Goal: Information Seeking & Learning: Check status

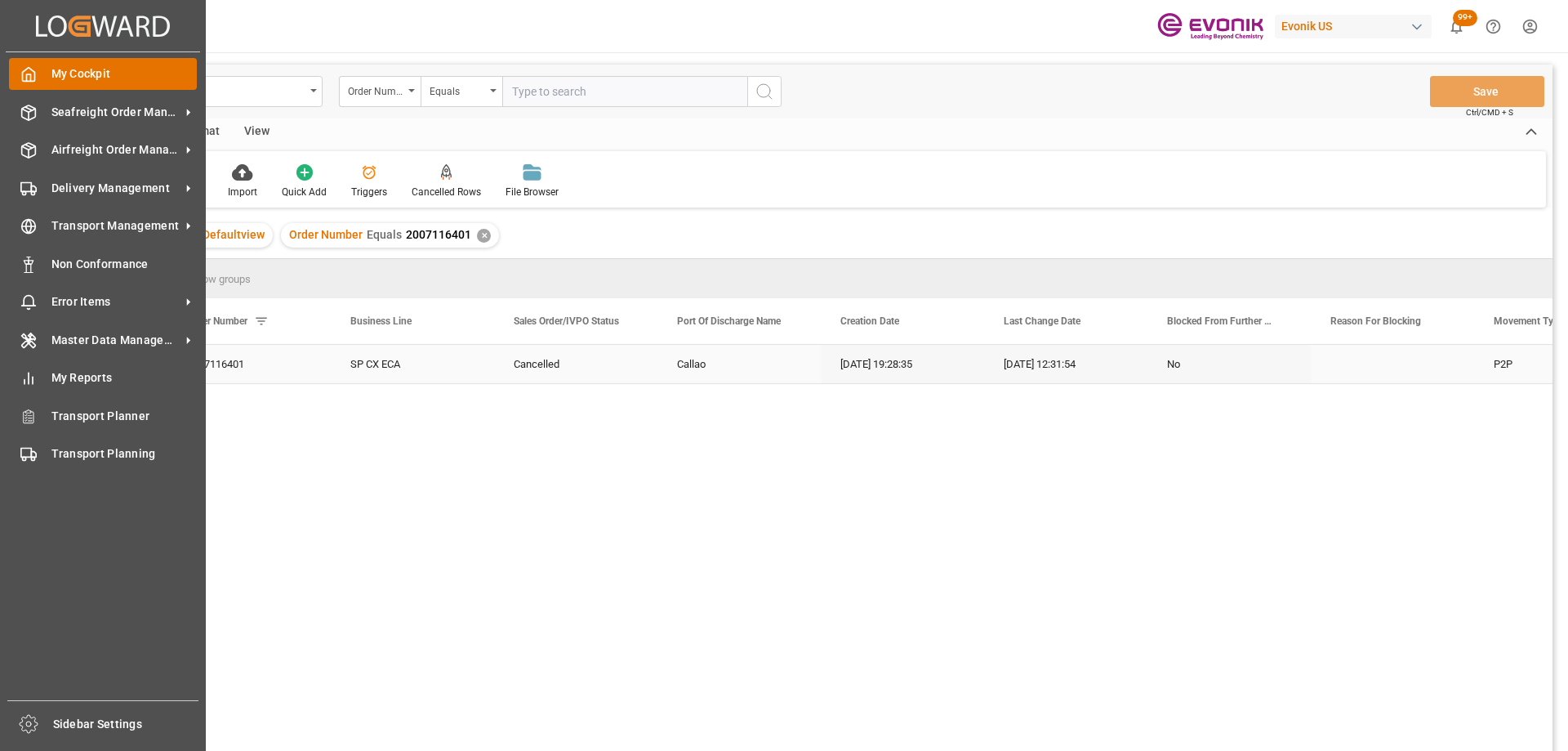
click at [38, 79] on div "My Cockpit My Cockpit" at bounding box center [102, 73] width 188 height 32
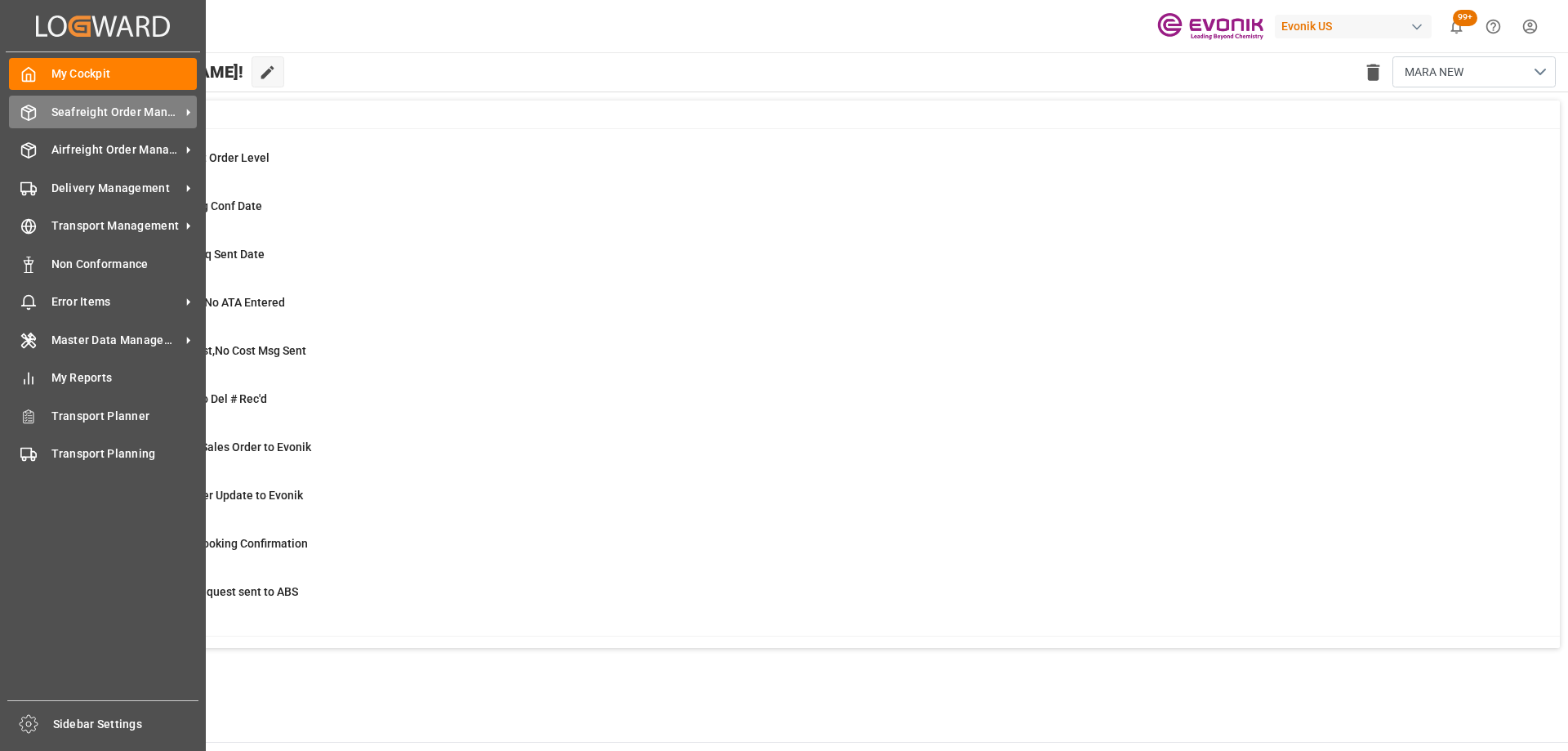
click at [88, 121] on div "Seafreight Order Management Seafreight Order Management" at bounding box center [102, 111] width 188 height 32
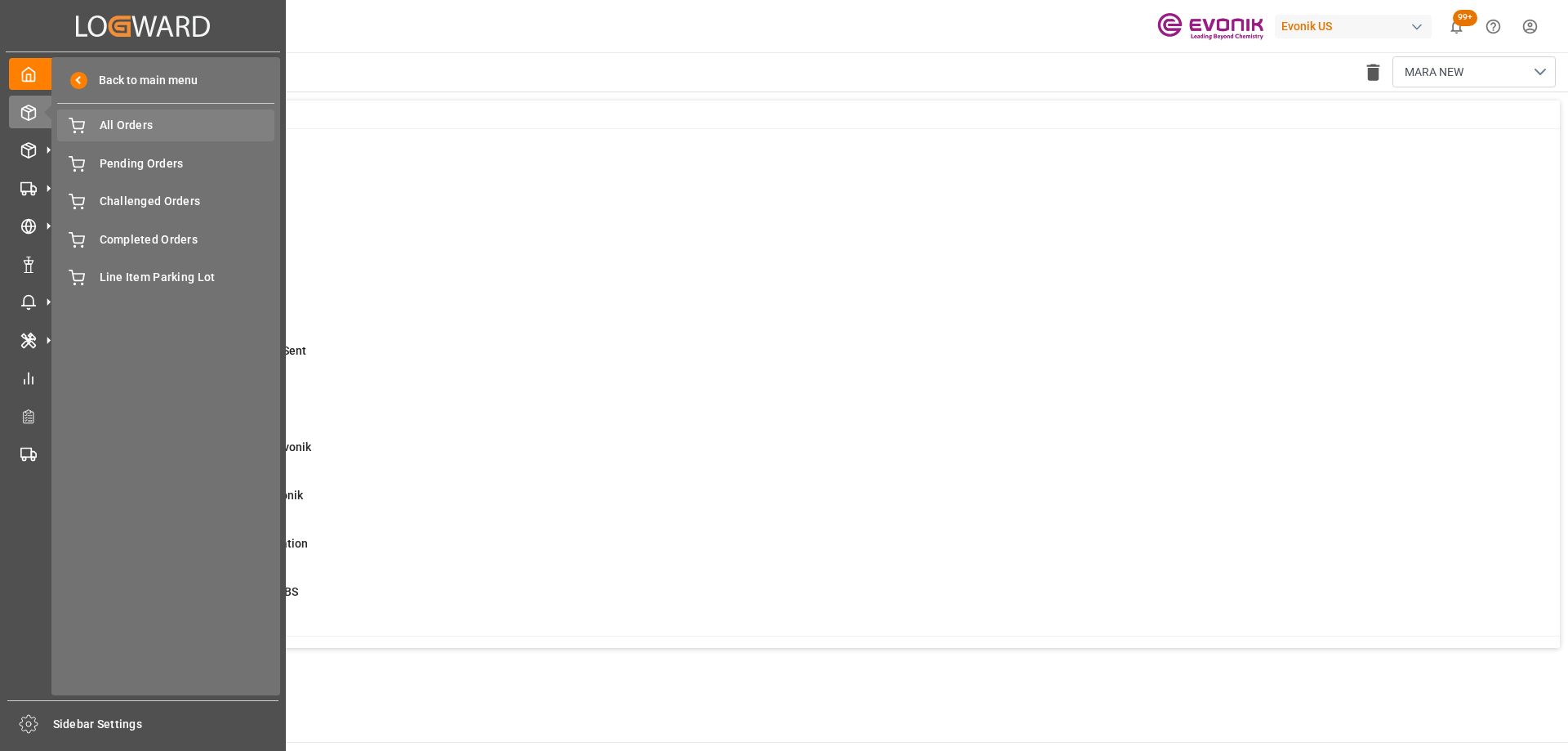
click at [125, 129] on span "All Orders" at bounding box center [187, 126] width 176 height 18
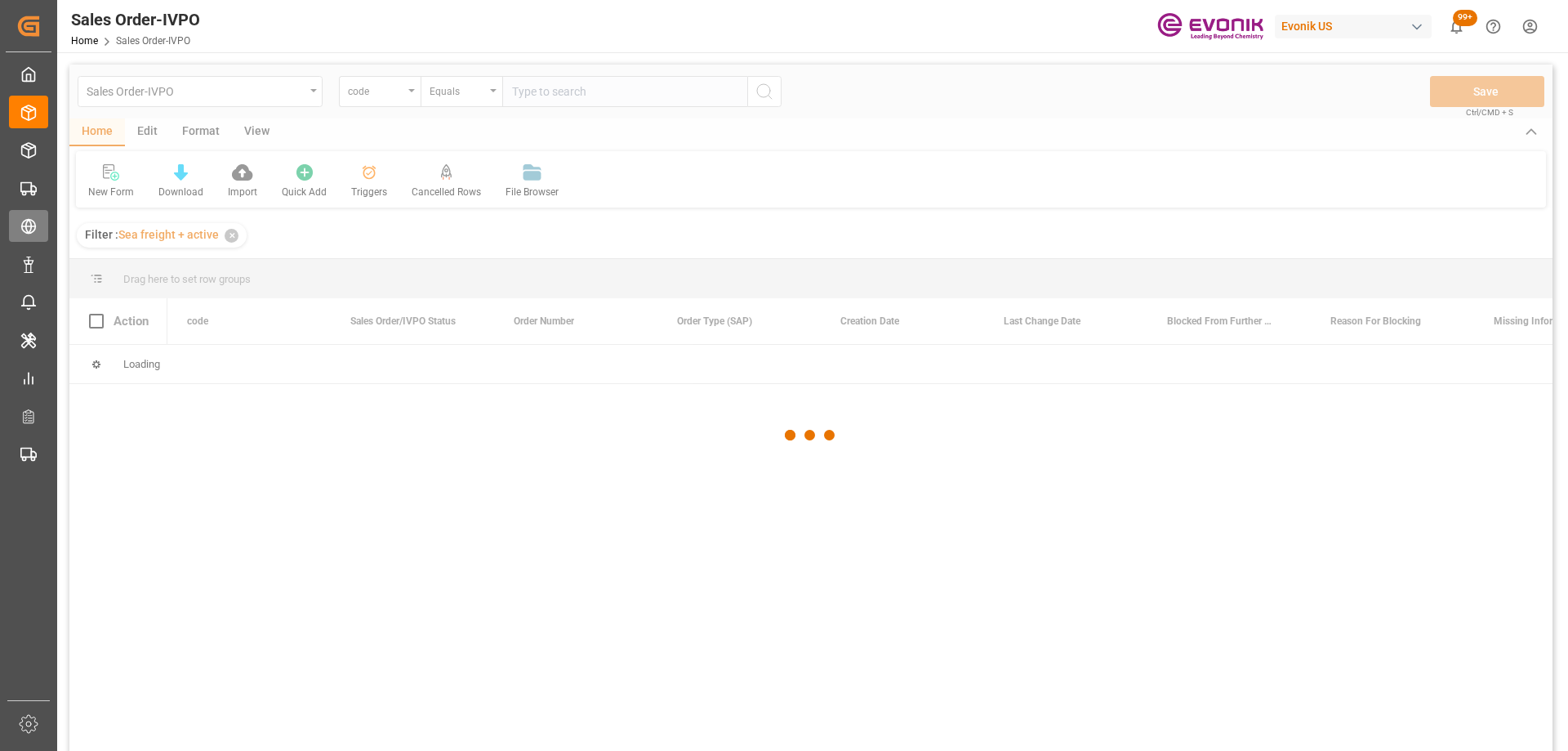
click at [28, 230] on icon at bounding box center [28, 226] width 17 height 17
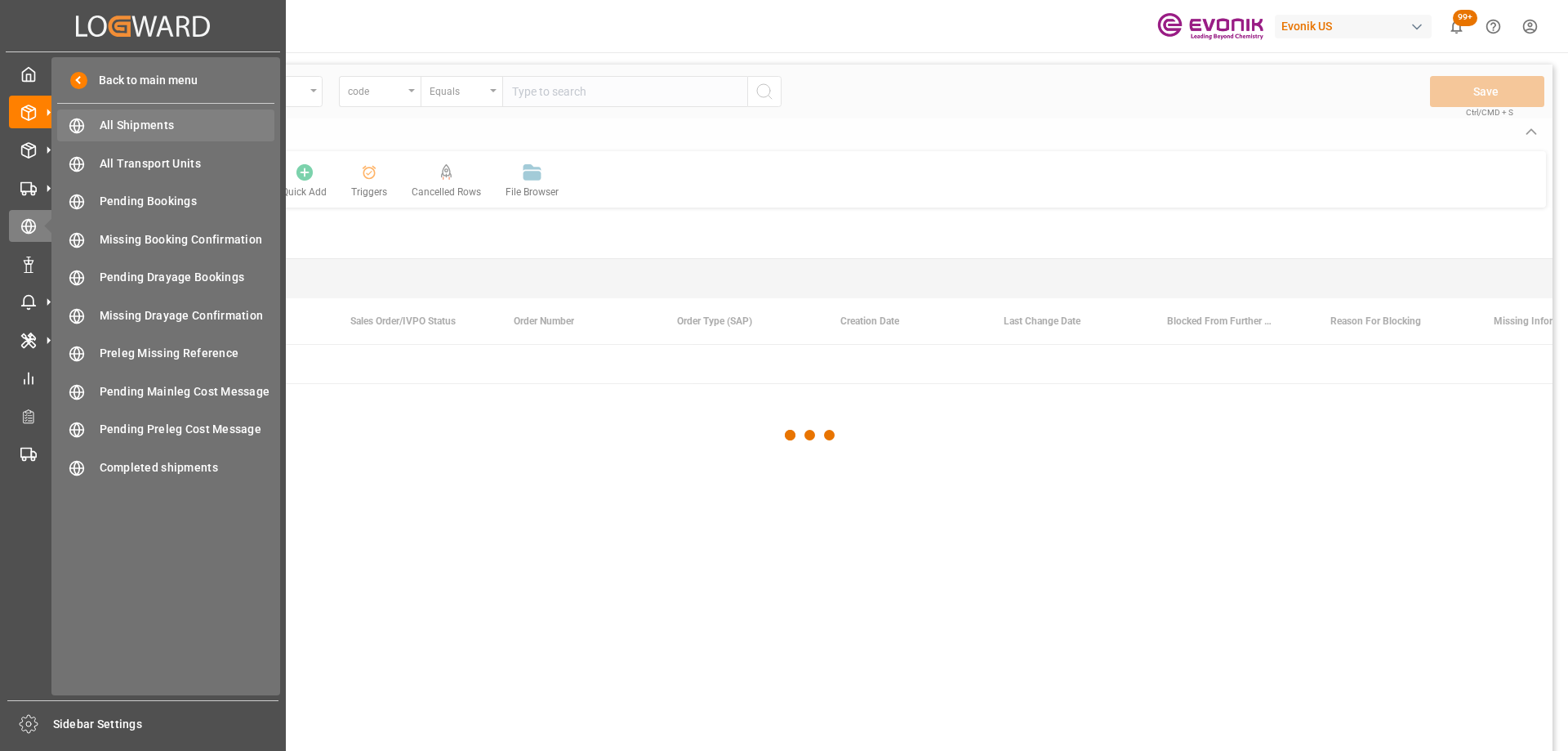
click at [153, 134] on span "All Shipments" at bounding box center [187, 126] width 176 height 18
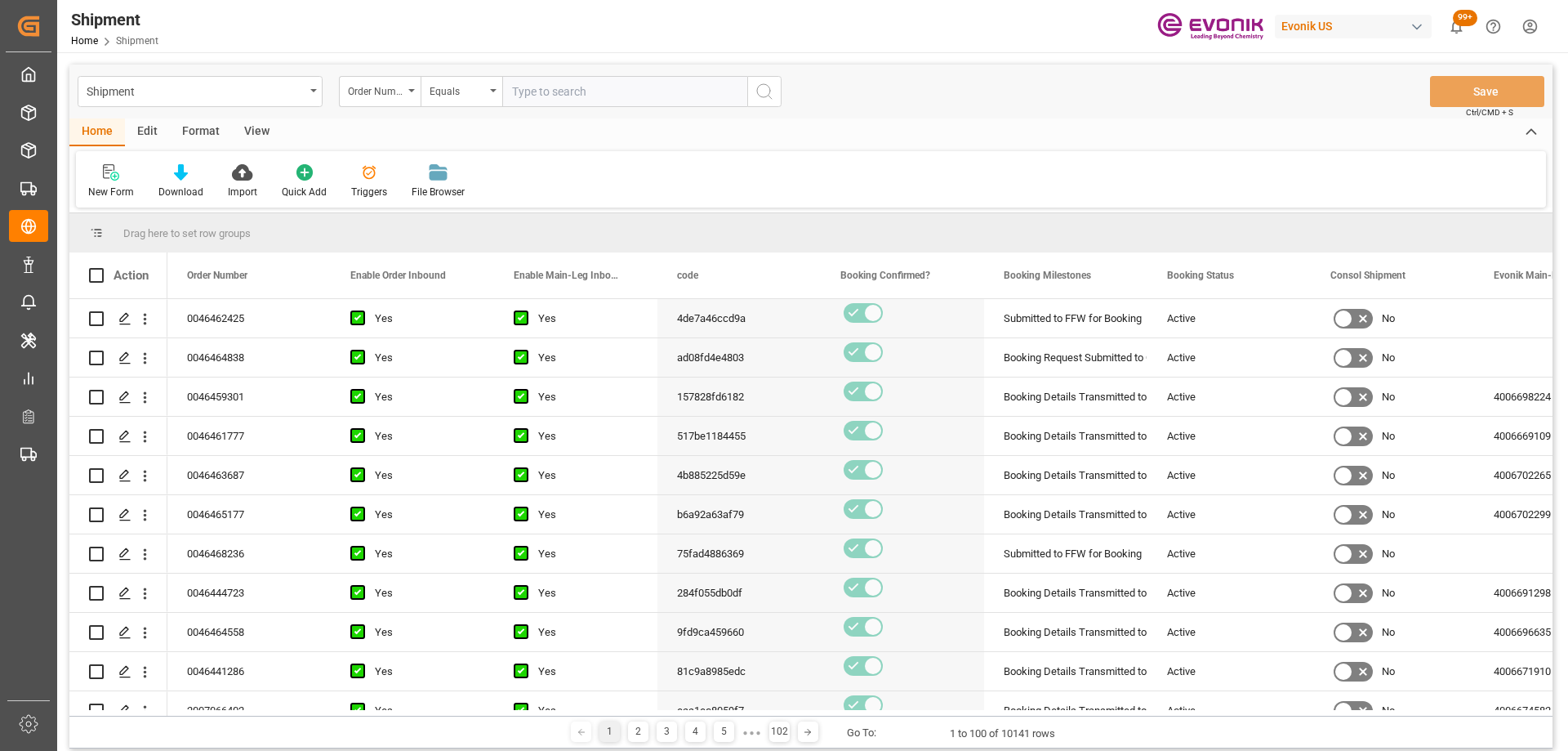
click at [249, 126] on div "View" at bounding box center [256, 132] width 50 height 27
click at [148, 313] on icon "open menu" at bounding box center [145, 319] width 18 height 18
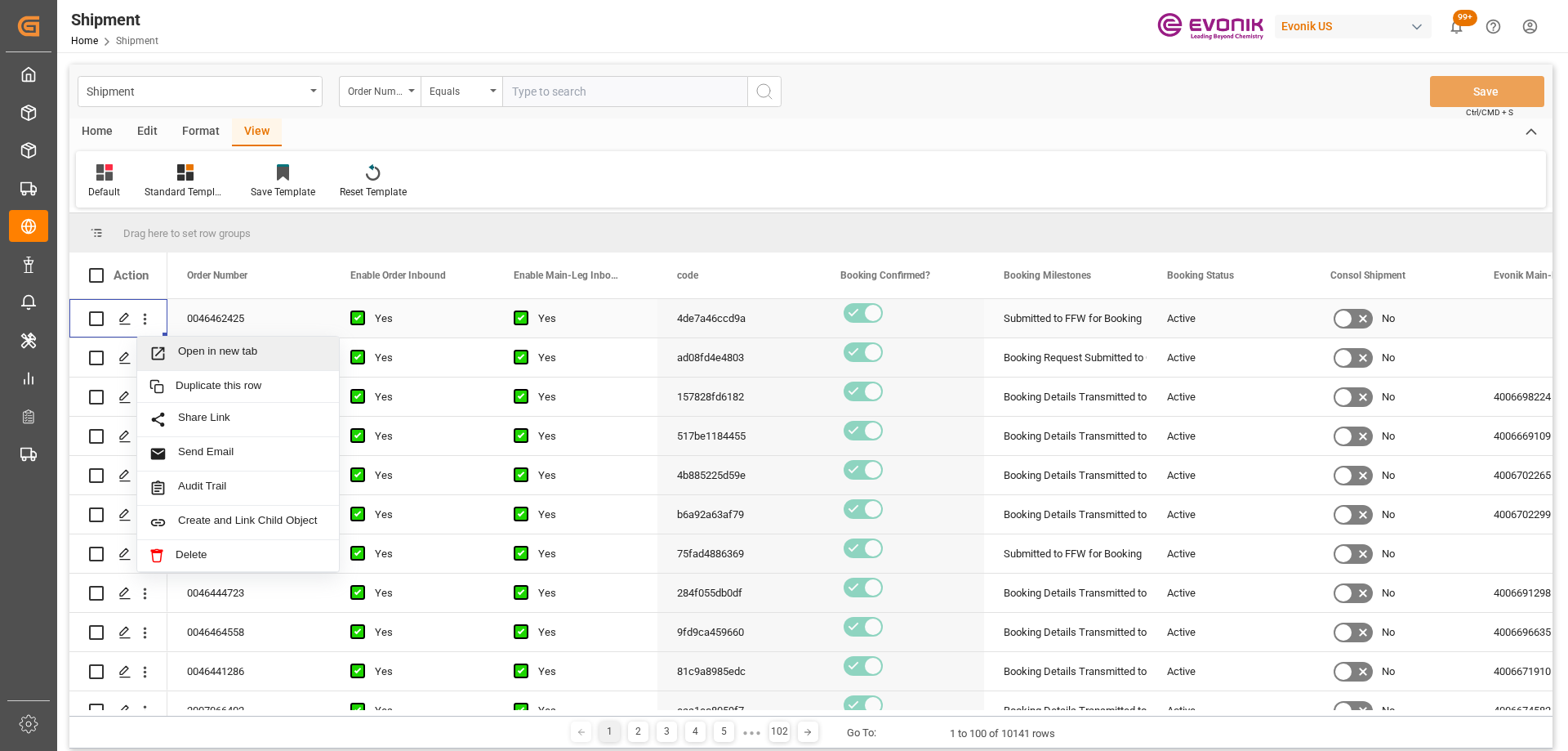
click at [226, 353] on span "Open in new tab" at bounding box center [253, 353] width 148 height 18
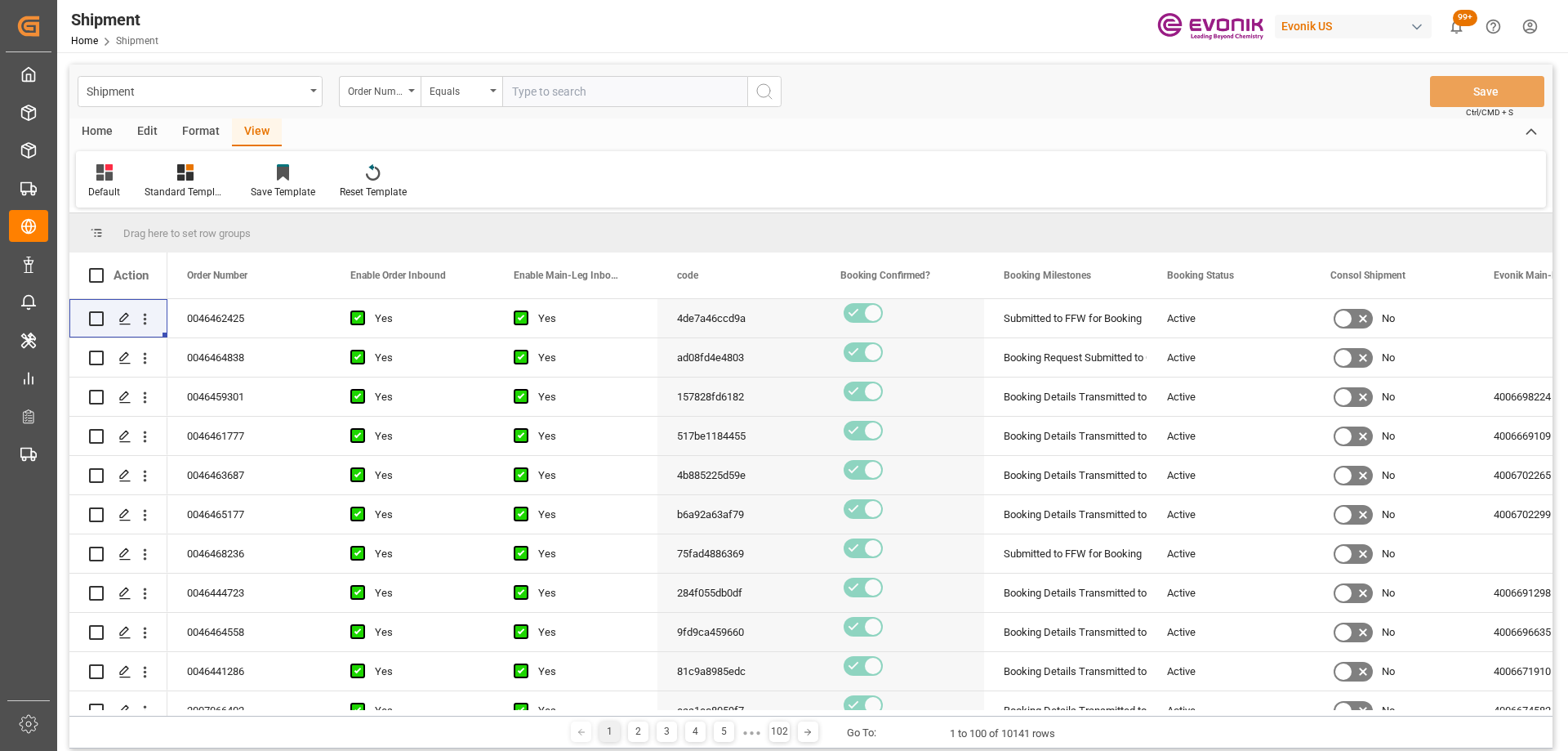
click at [213, 126] on div "Format" at bounding box center [201, 132] width 62 height 27
click at [280, 82] on div "Shipment" at bounding box center [196, 90] width 218 height 20
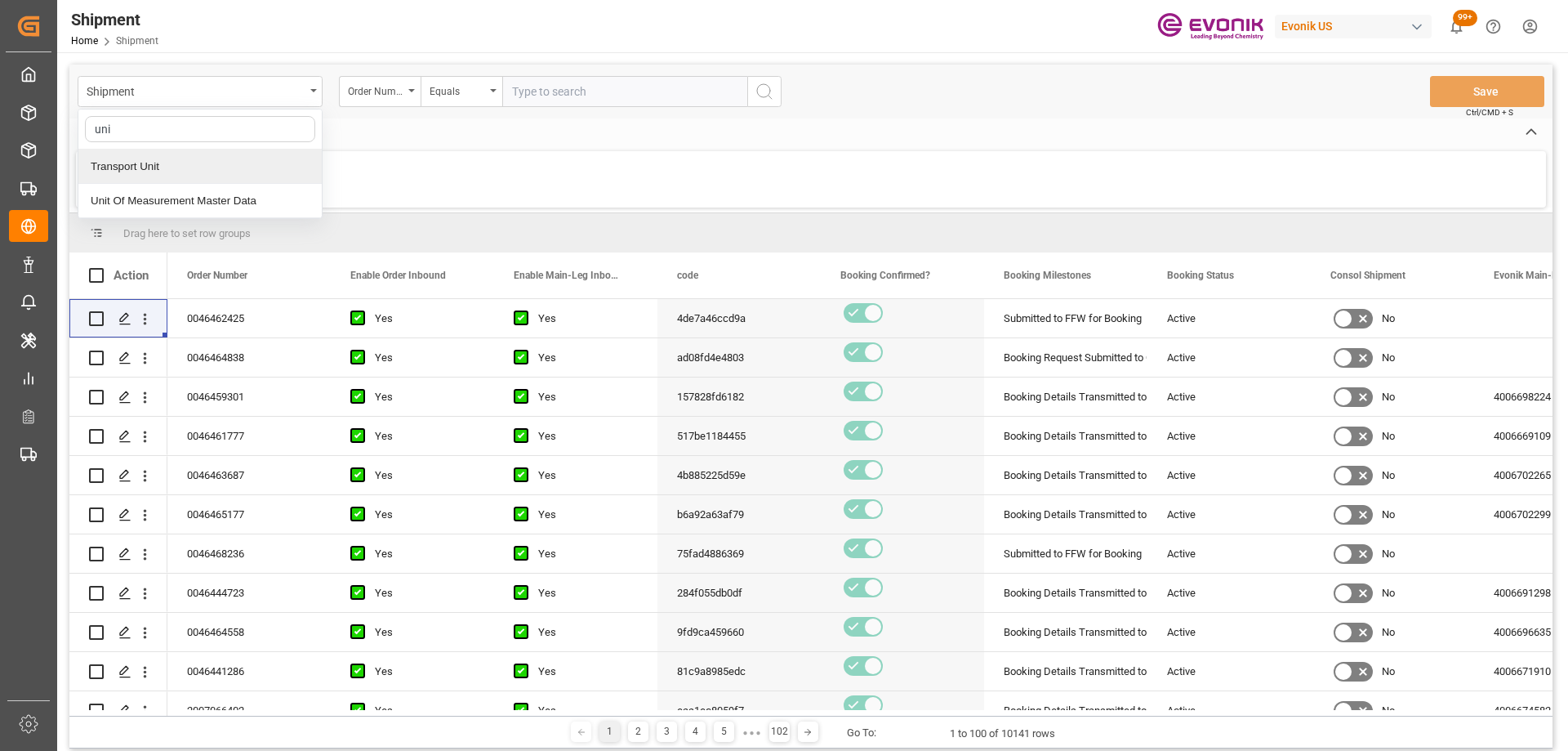
type input "unit"
click at [182, 159] on div "Transport Unit" at bounding box center [200, 166] width 244 height 34
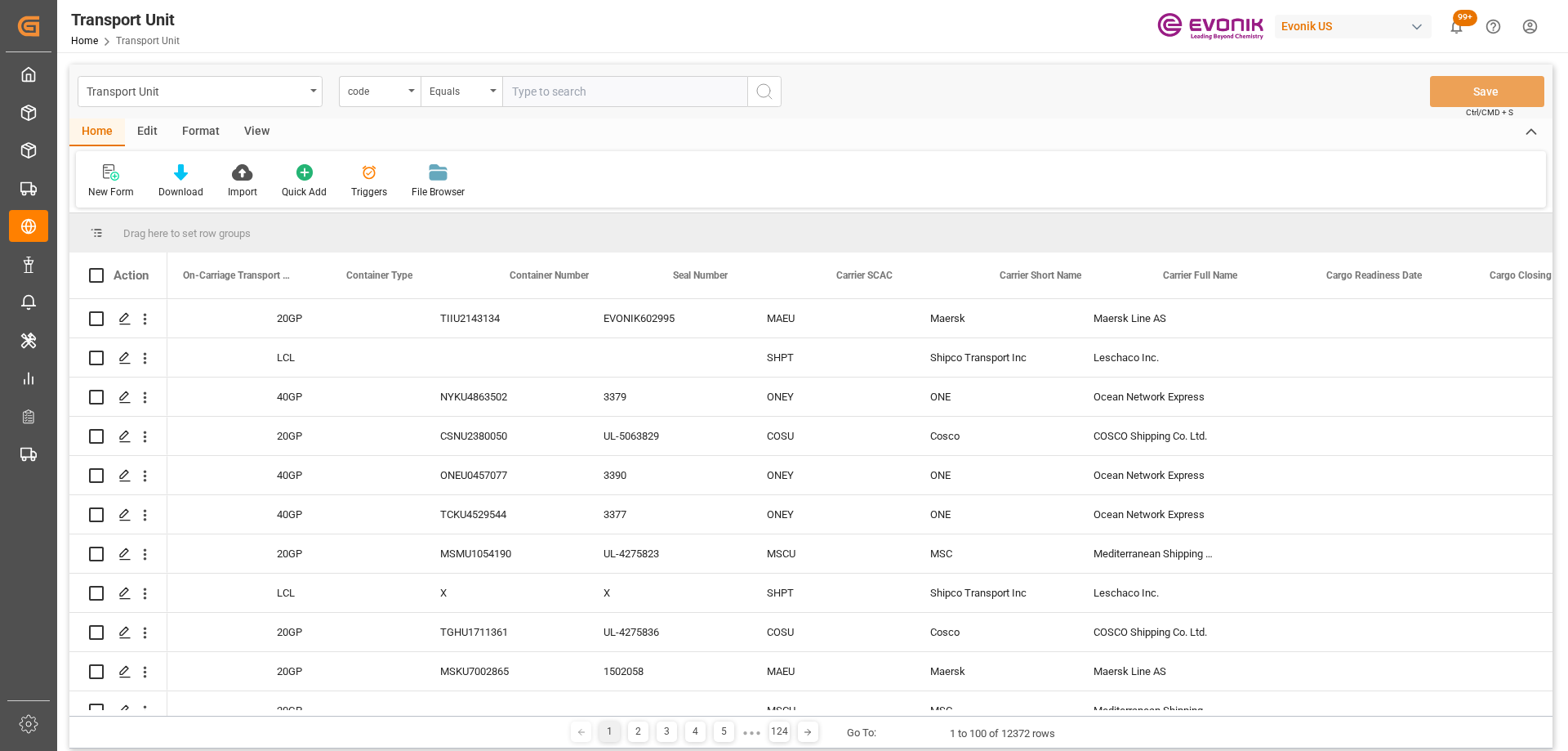
scroll to position [0, 3761]
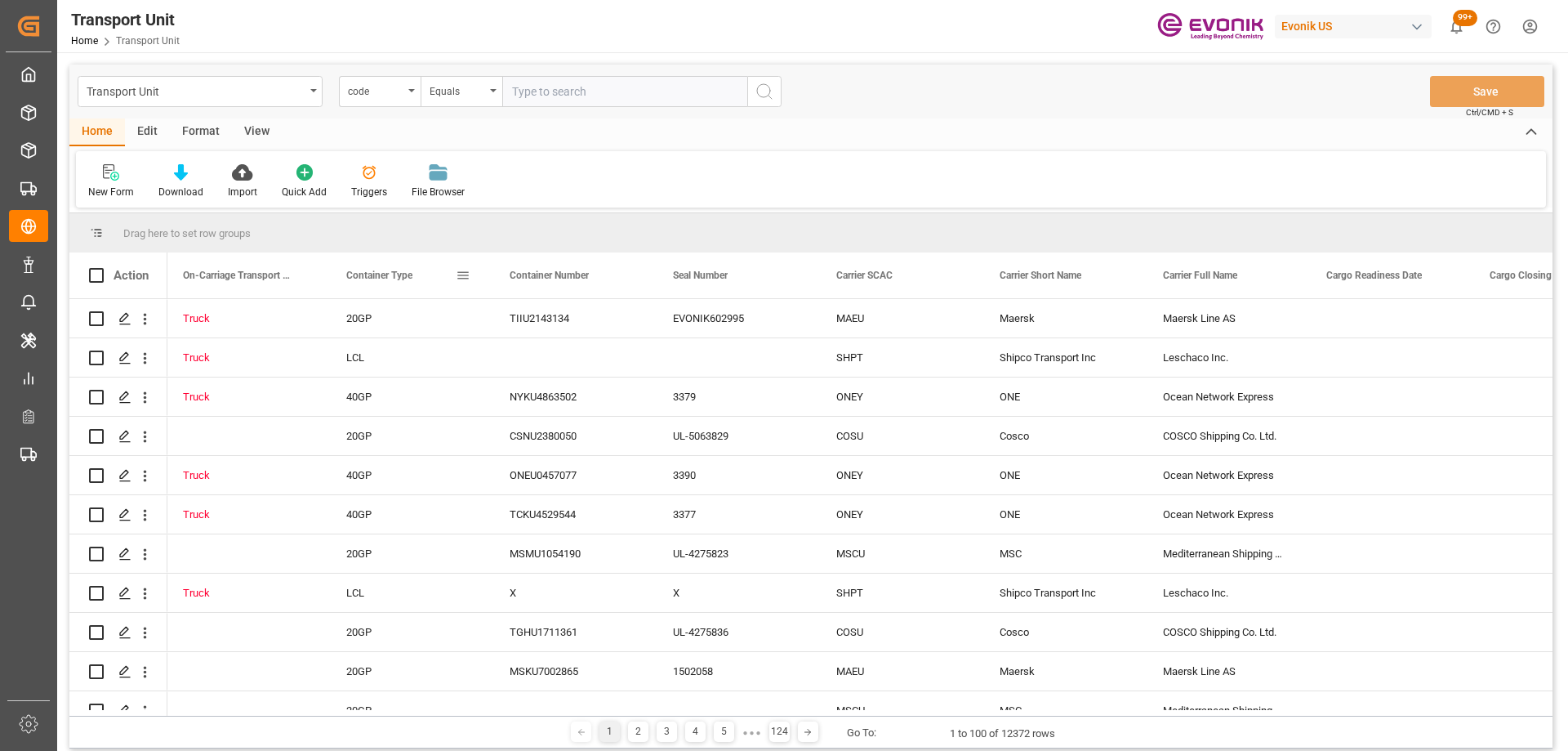
click at [464, 278] on span at bounding box center [462, 275] width 15 height 15
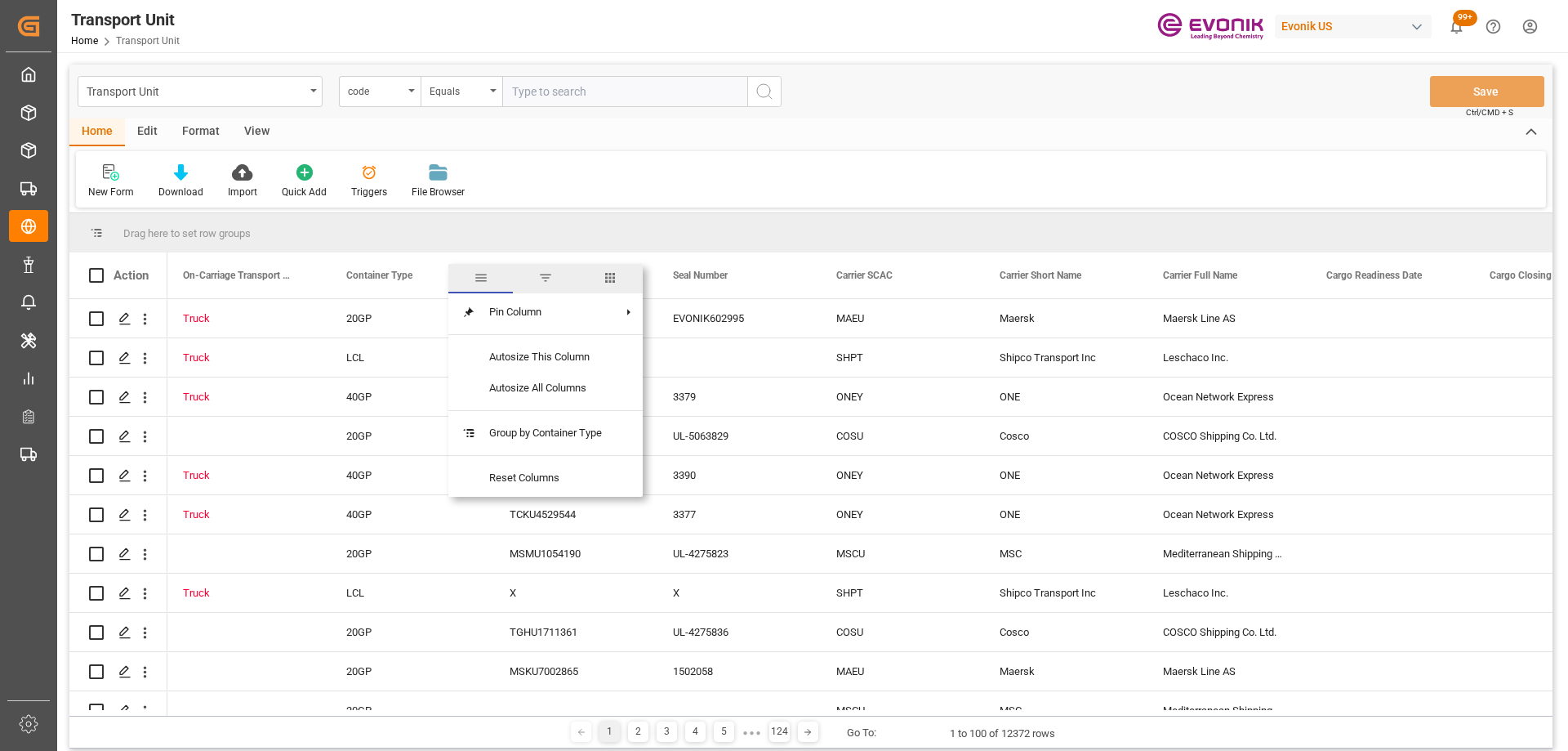
click at [547, 285] on span "filter" at bounding box center [545, 277] width 15 height 15
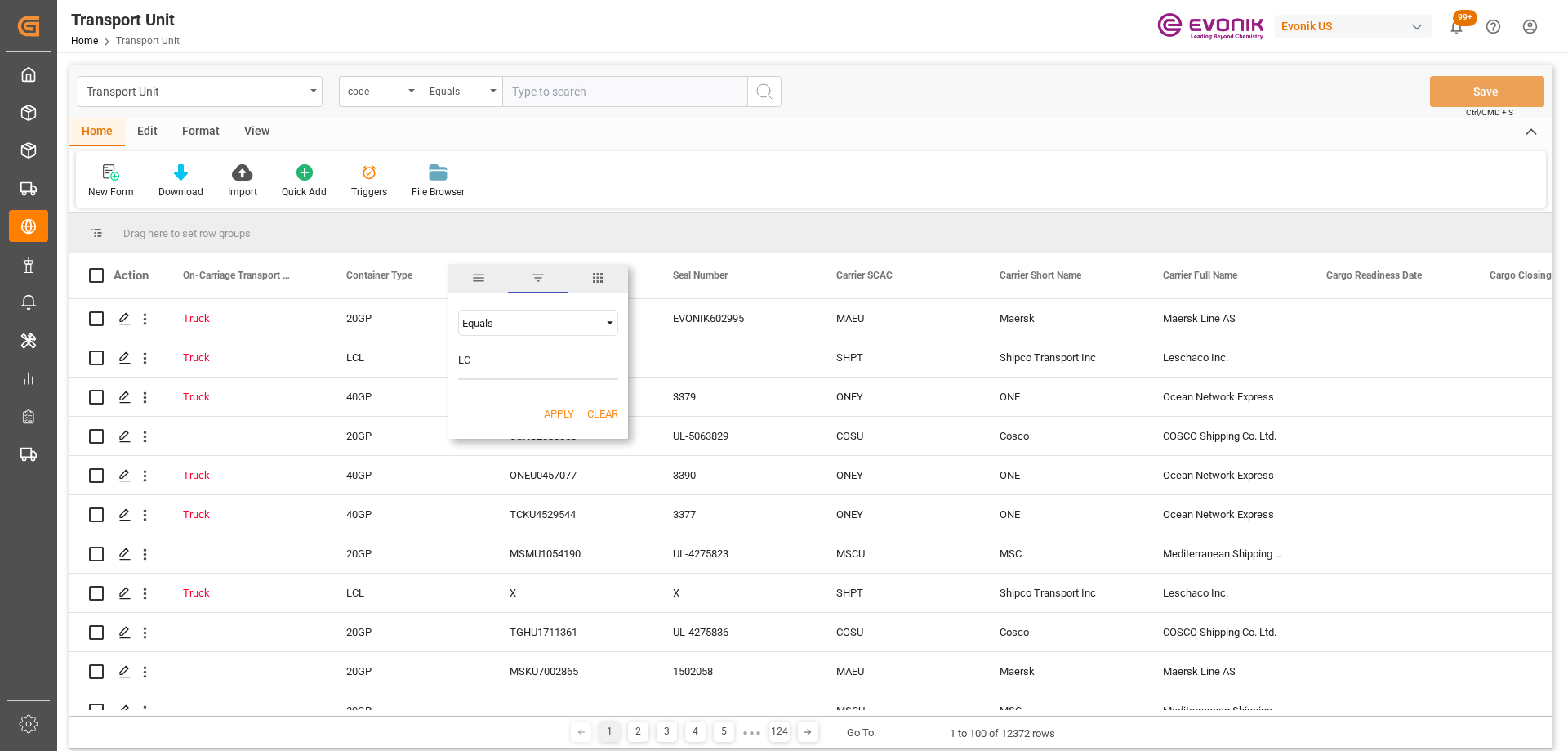
type input "LCL"
click at [567, 411] on button "Apply" at bounding box center [559, 414] width 30 height 17
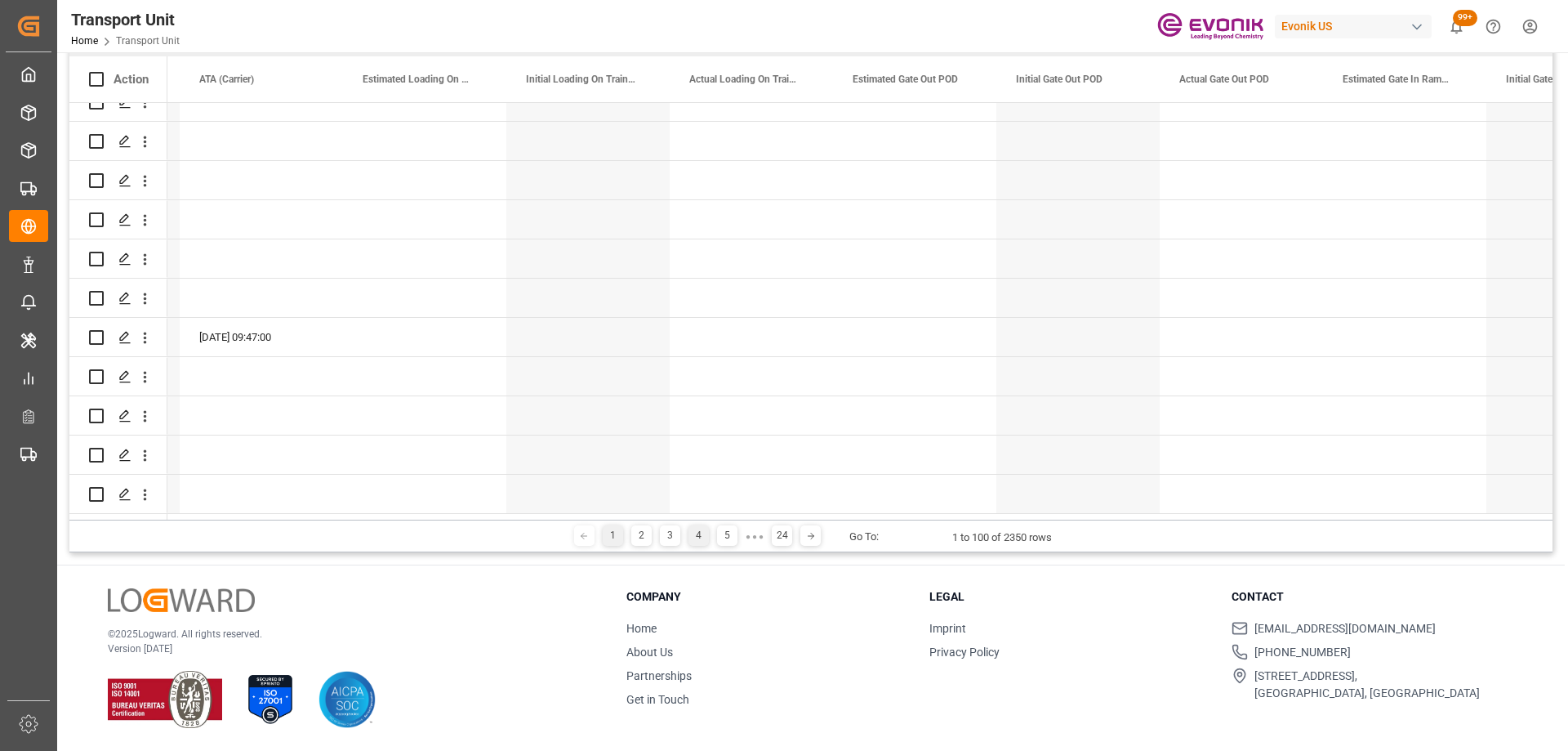
click at [694, 539] on div "4" at bounding box center [698, 535] width 20 height 20
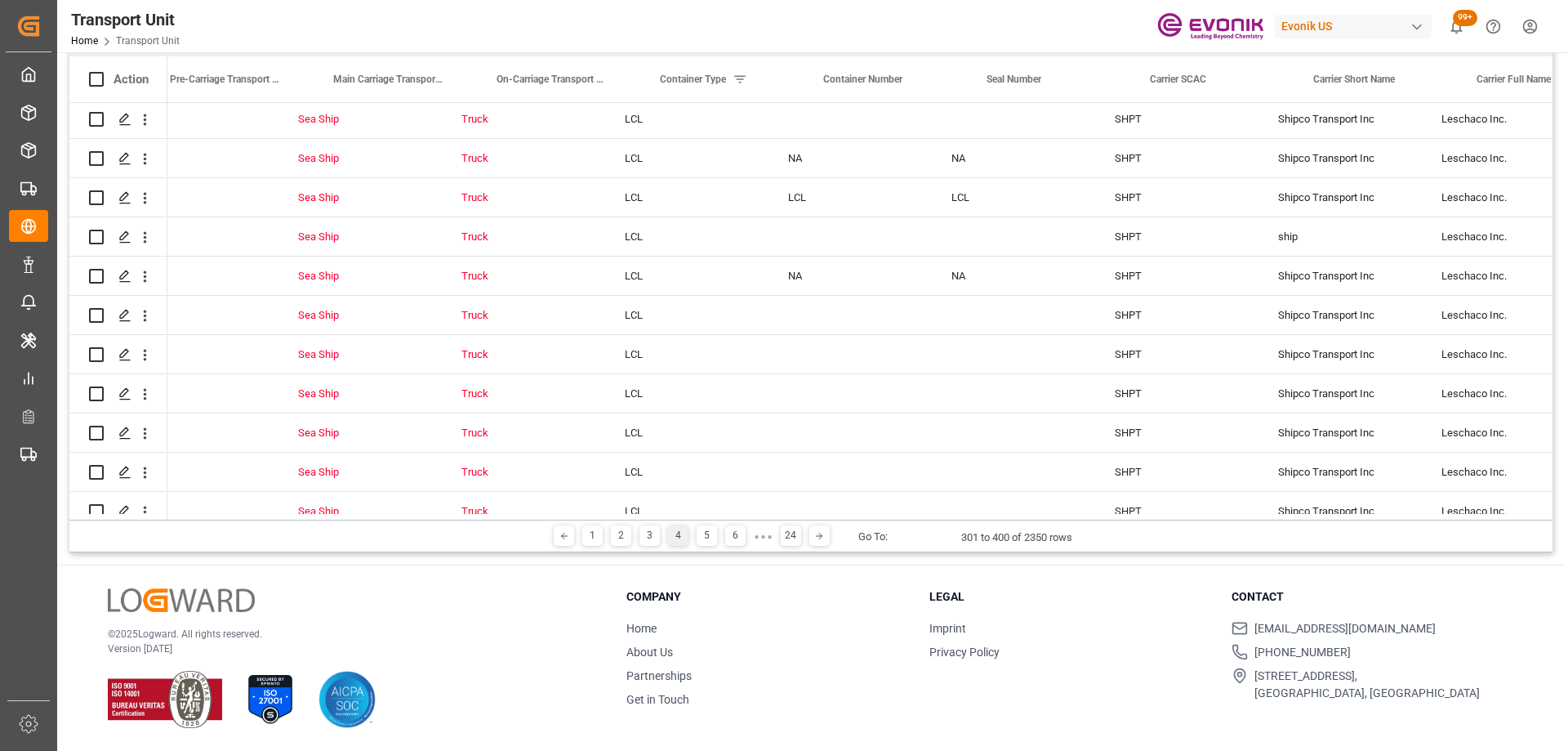
scroll to position [0, 3448]
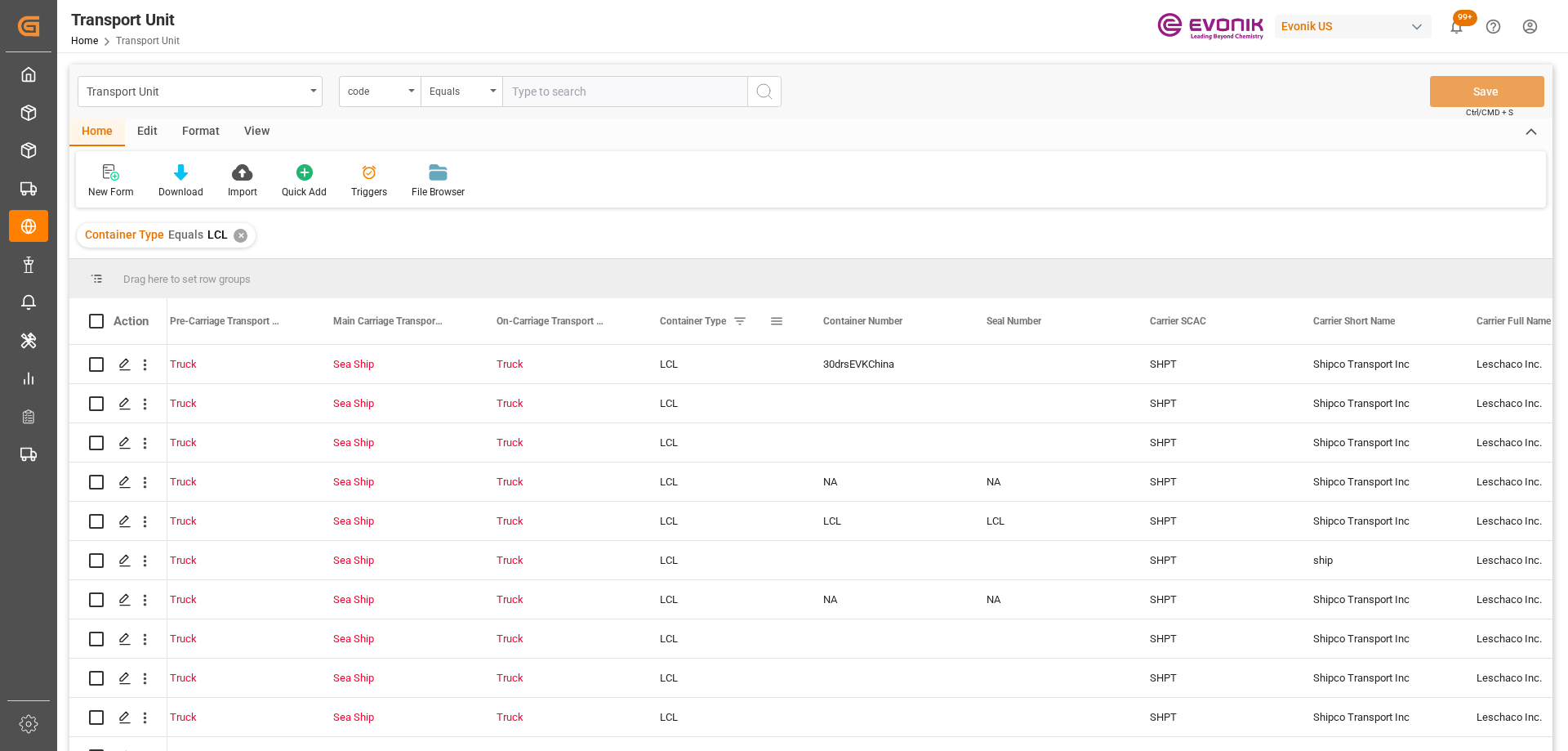
click at [744, 318] on span at bounding box center [739, 321] width 15 height 15
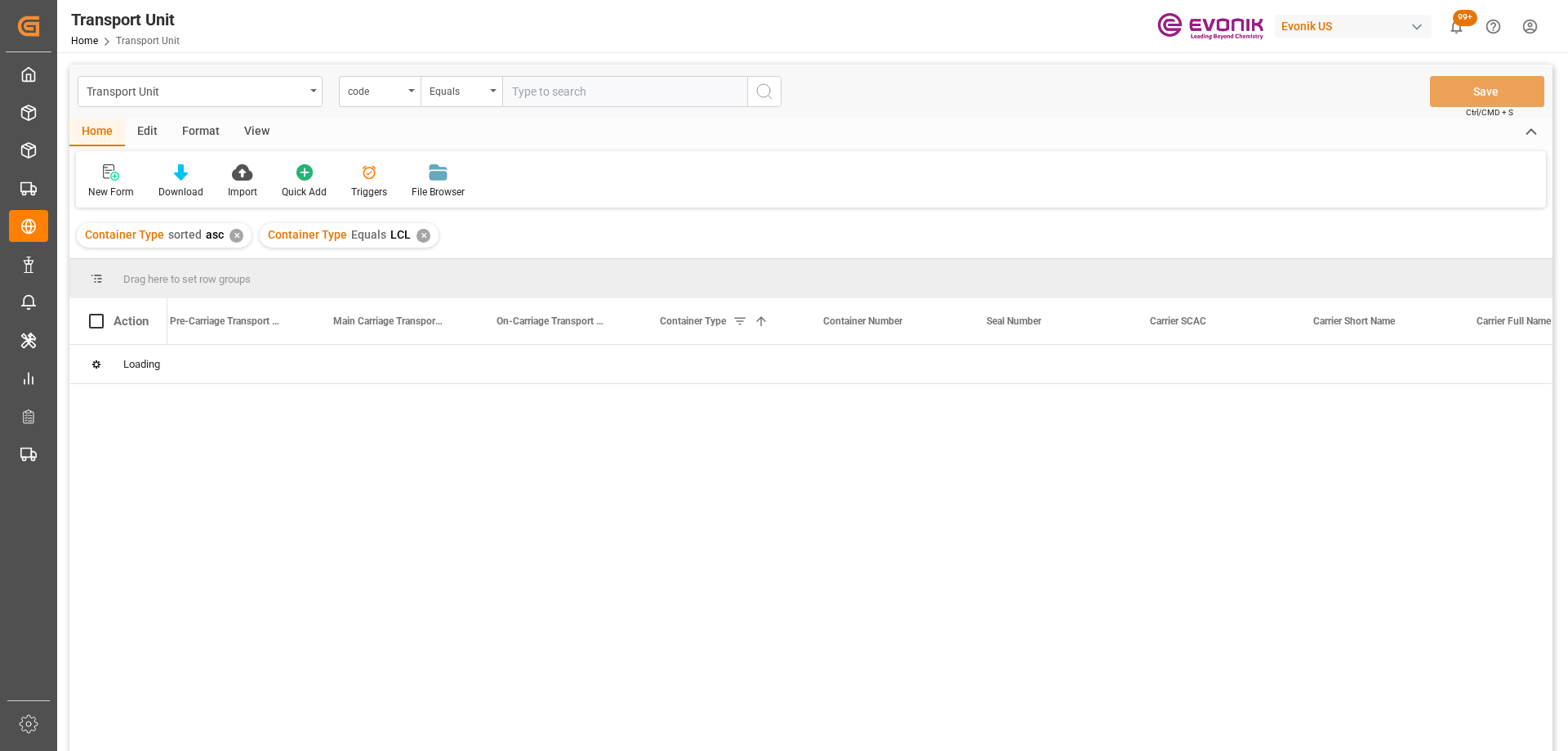
click at [416, 238] on div "✕" at bounding box center [423, 236] width 14 height 14
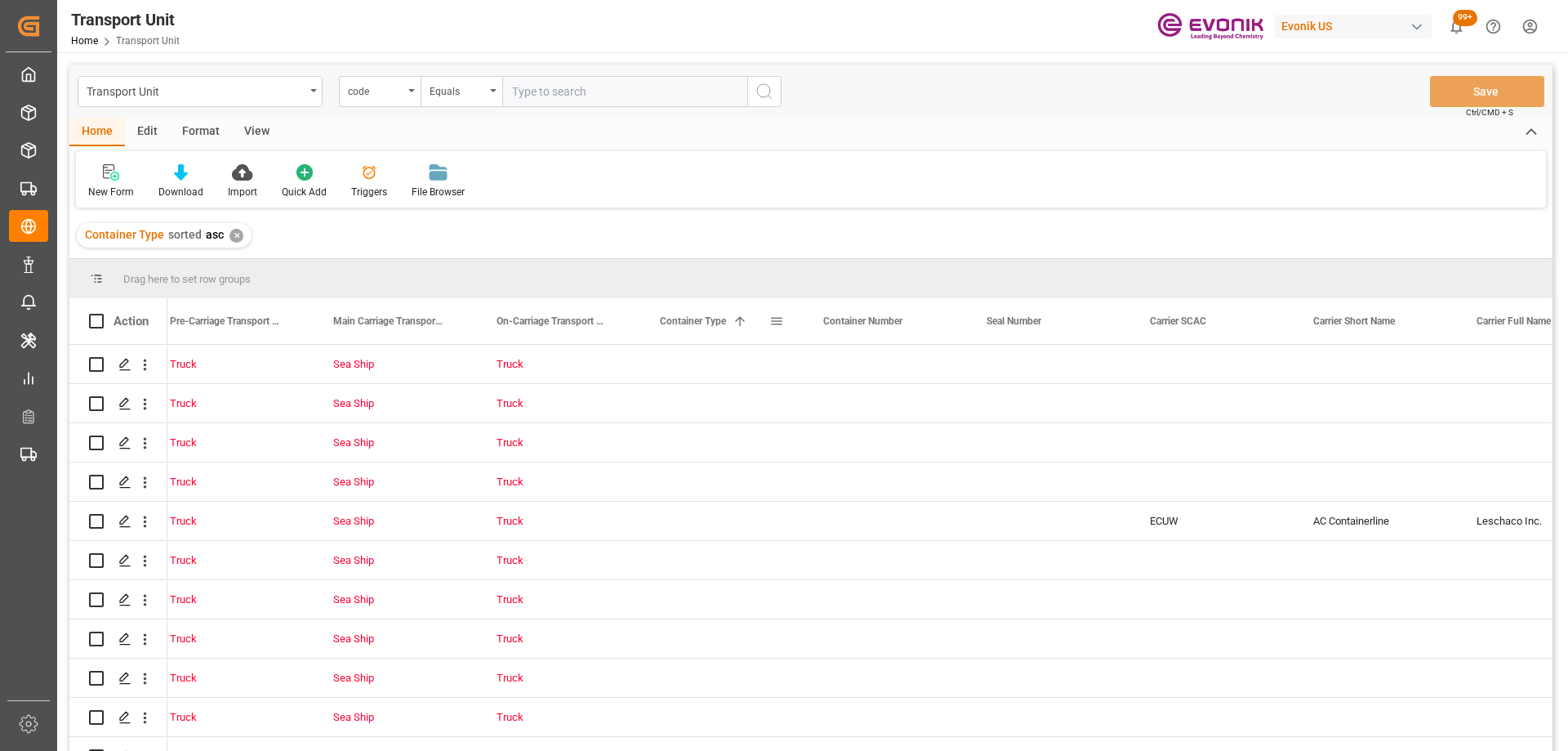
click at [778, 325] on span at bounding box center [776, 321] width 15 height 15
click at [923, 369] on span "Filtering operator" at bounding box center [923, 368] width 15 height 15
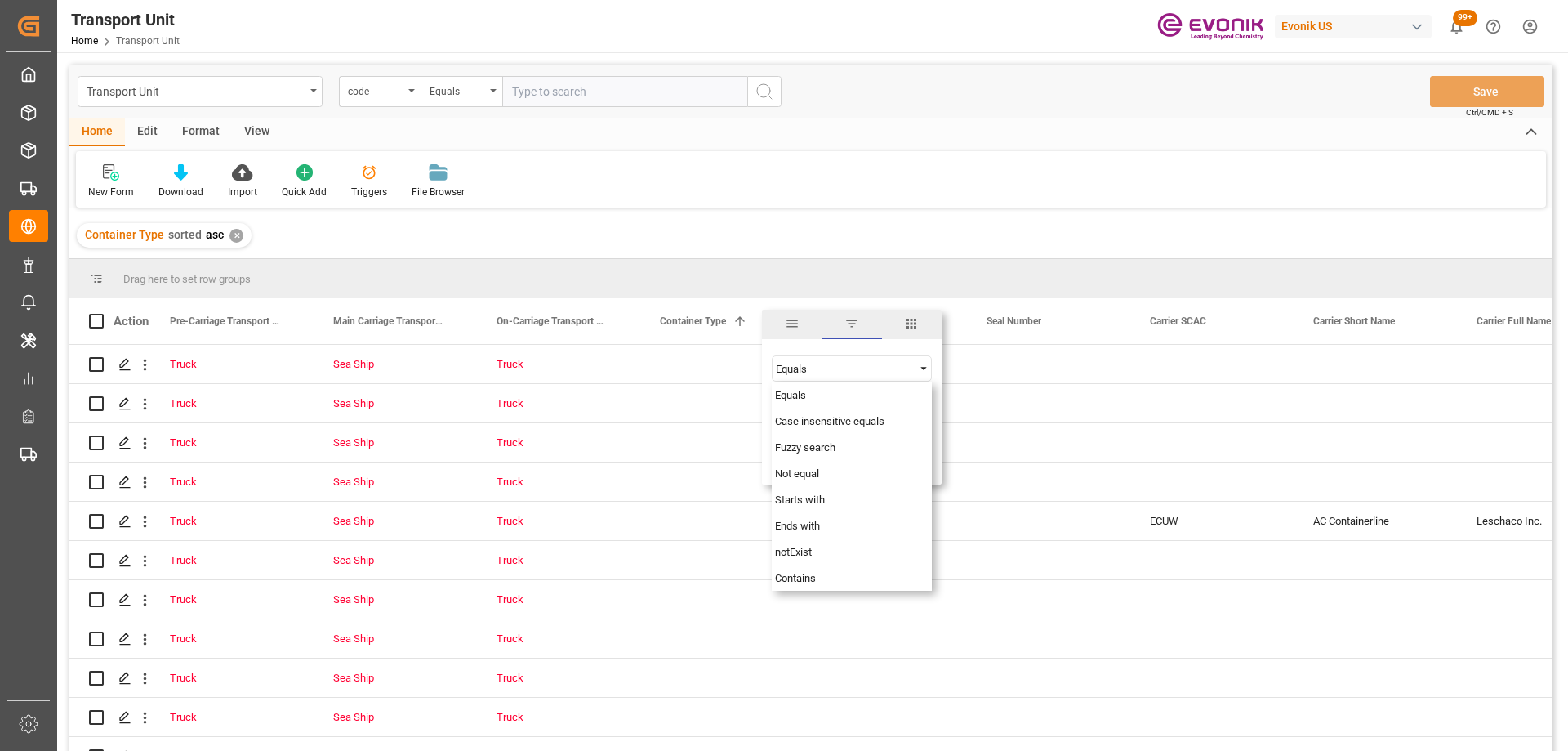
click at [788, 329] on span "general" at bounding box center [792, 323] width 15 height 15
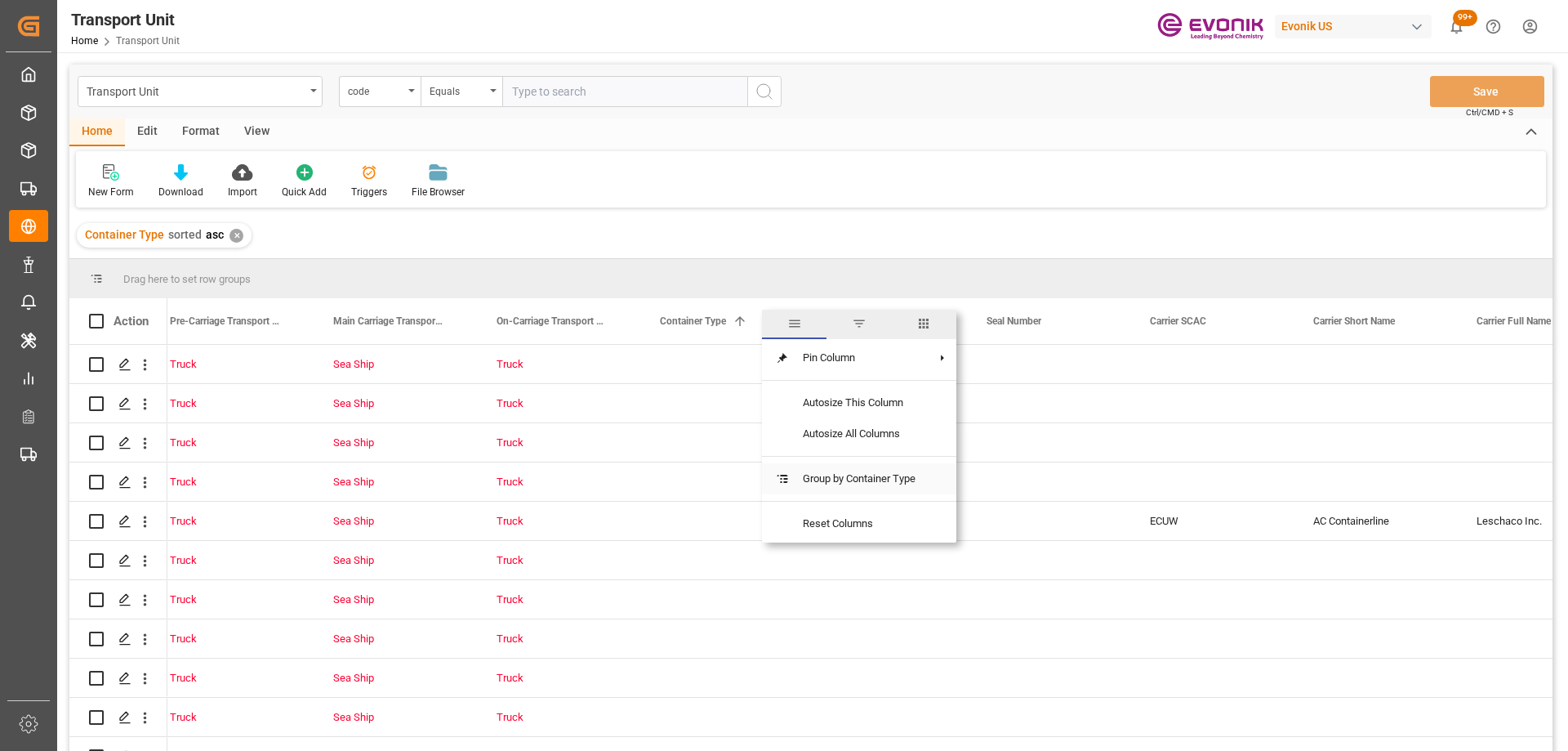
click at [815, 471] on span "Group by Container Type" at bounding box center [859, 479] width 138 height 31
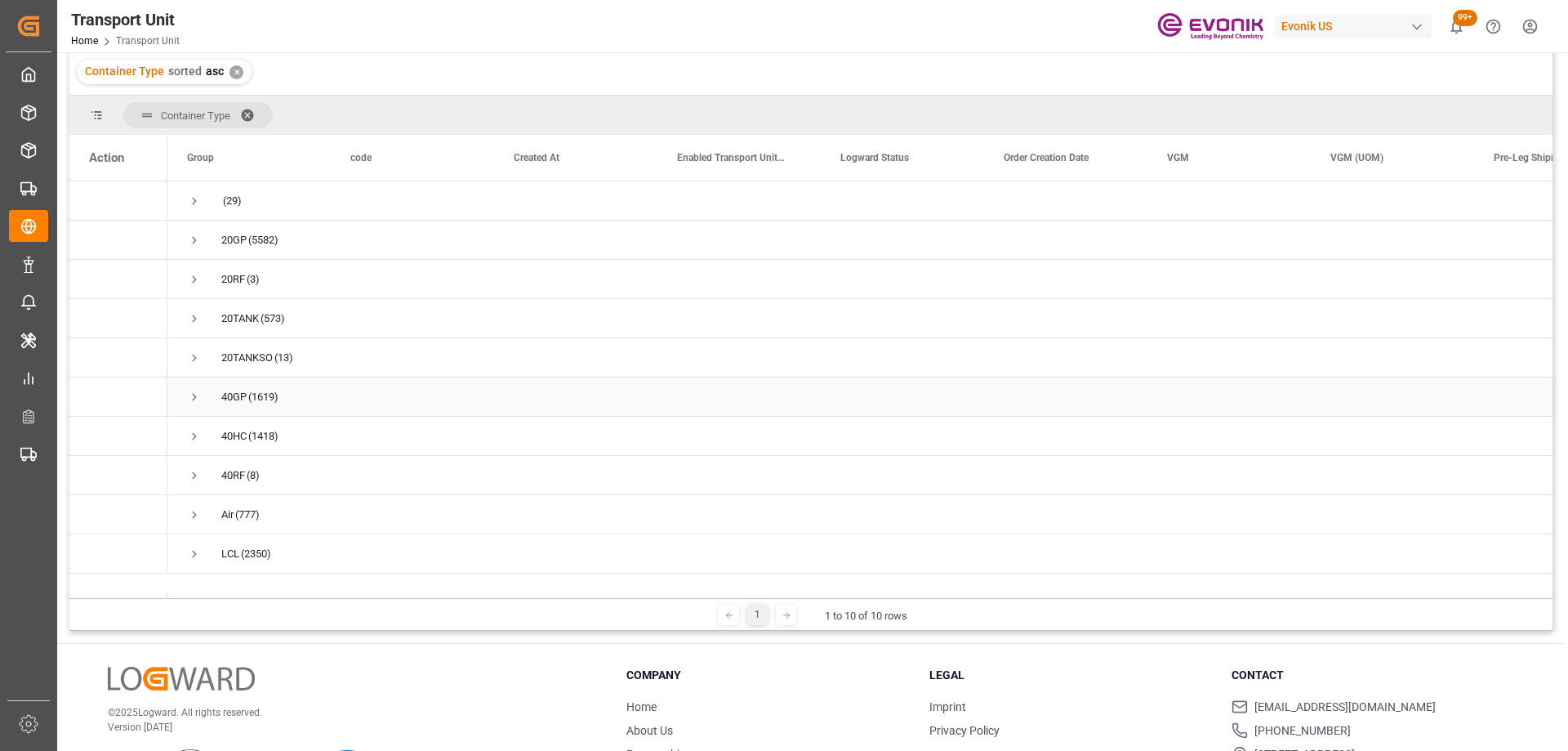
click at [190, 395] on span "Press SPACE to select this row." at bounding box center [194, 397] width 15 height 15
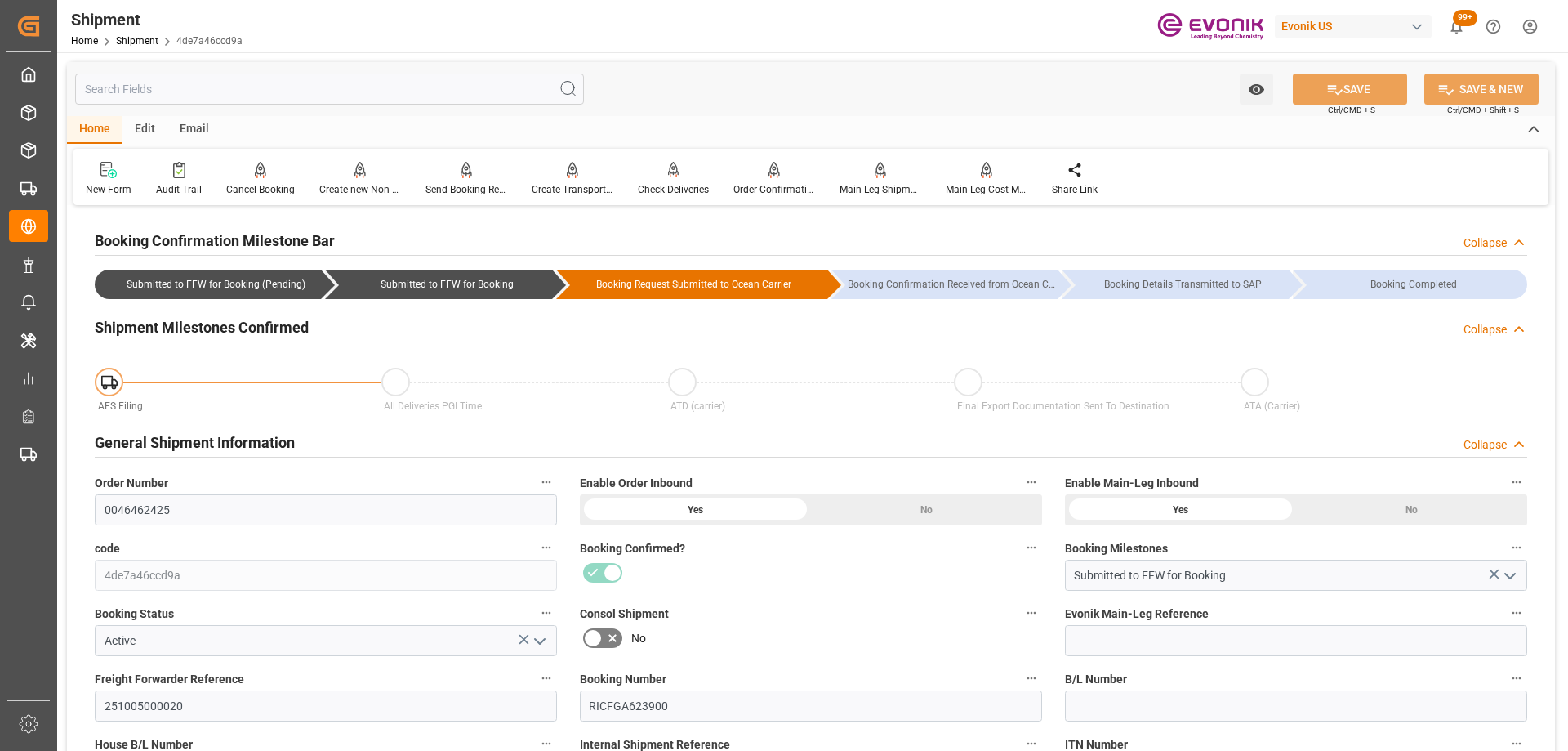
click at [206, 122] on div "Email" at bounding box center [194, 130] width 54 height 27
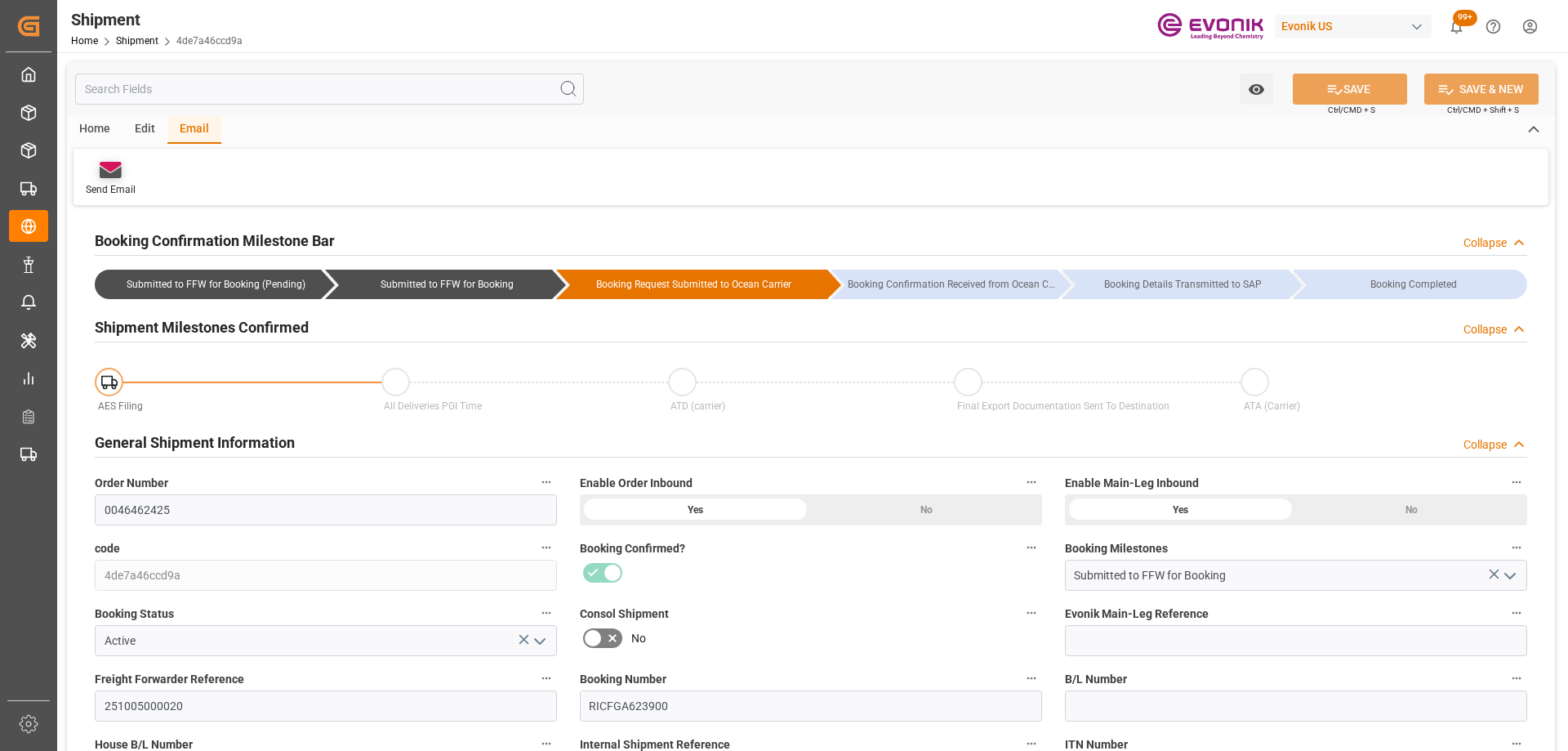
click at [126, 167] on div at bounding box center [110, 170] width 50 height 18
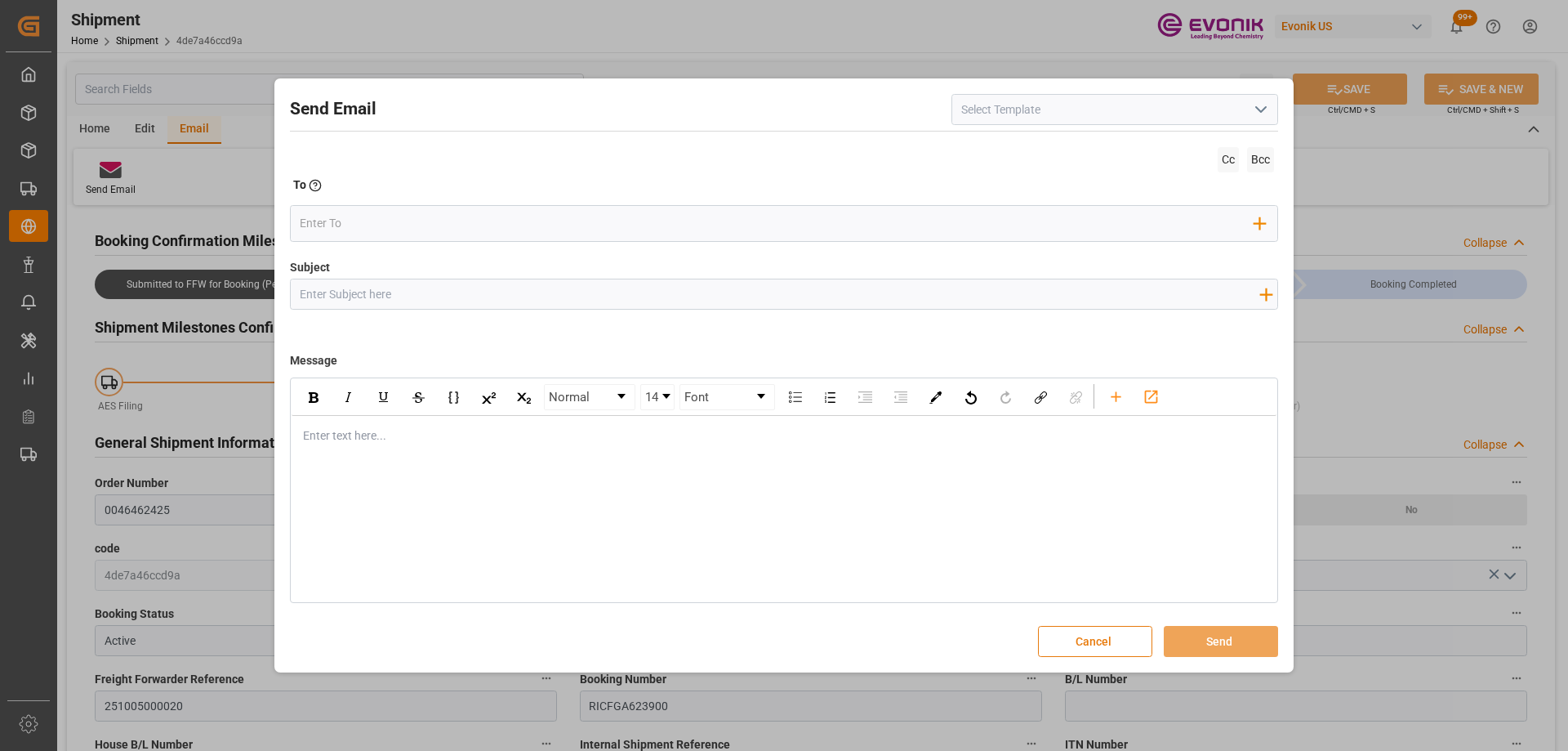
click at [1095, 642] on button "Cancel" at bounding box center [1095, 642] width 114 height 31
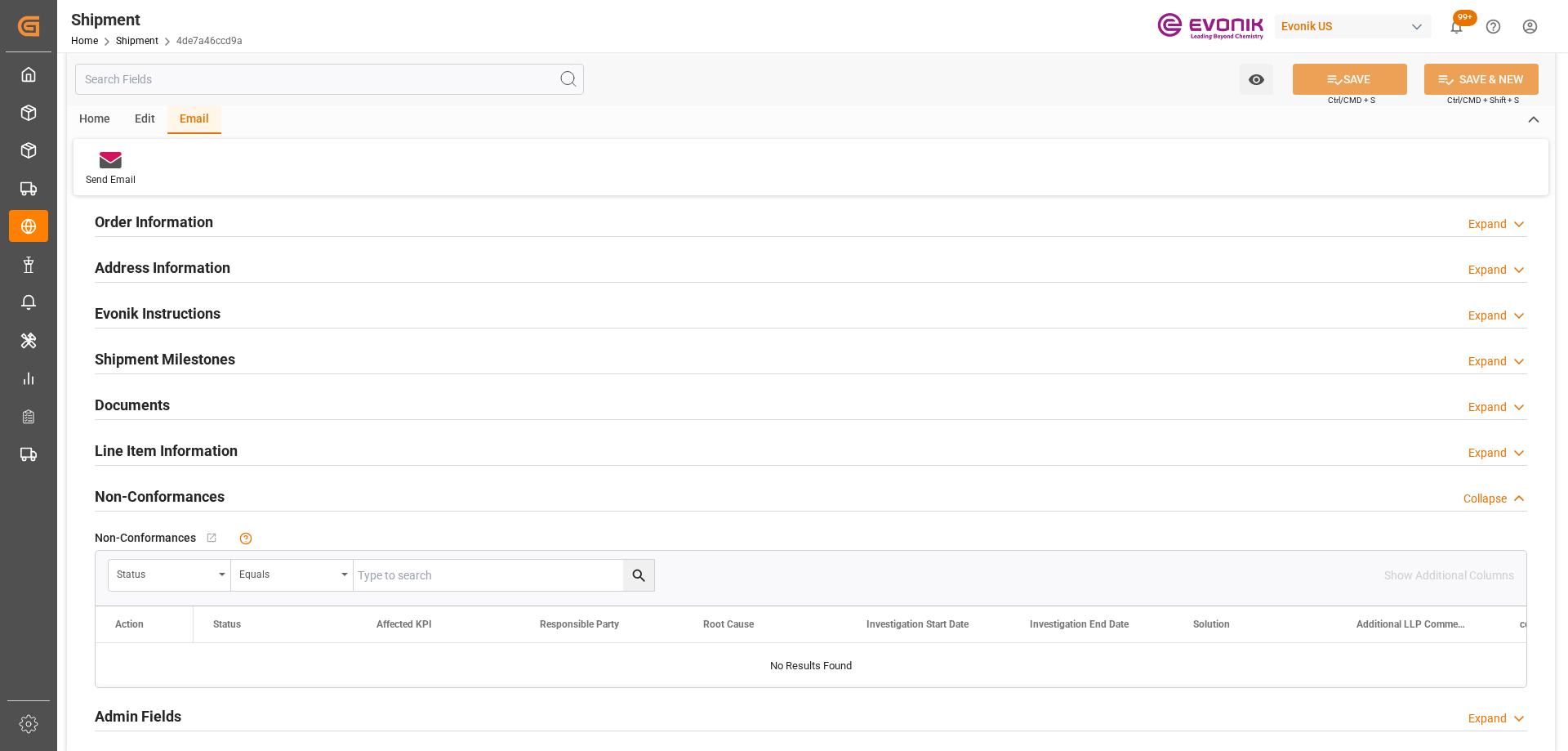
scroll to position [1477, 0]
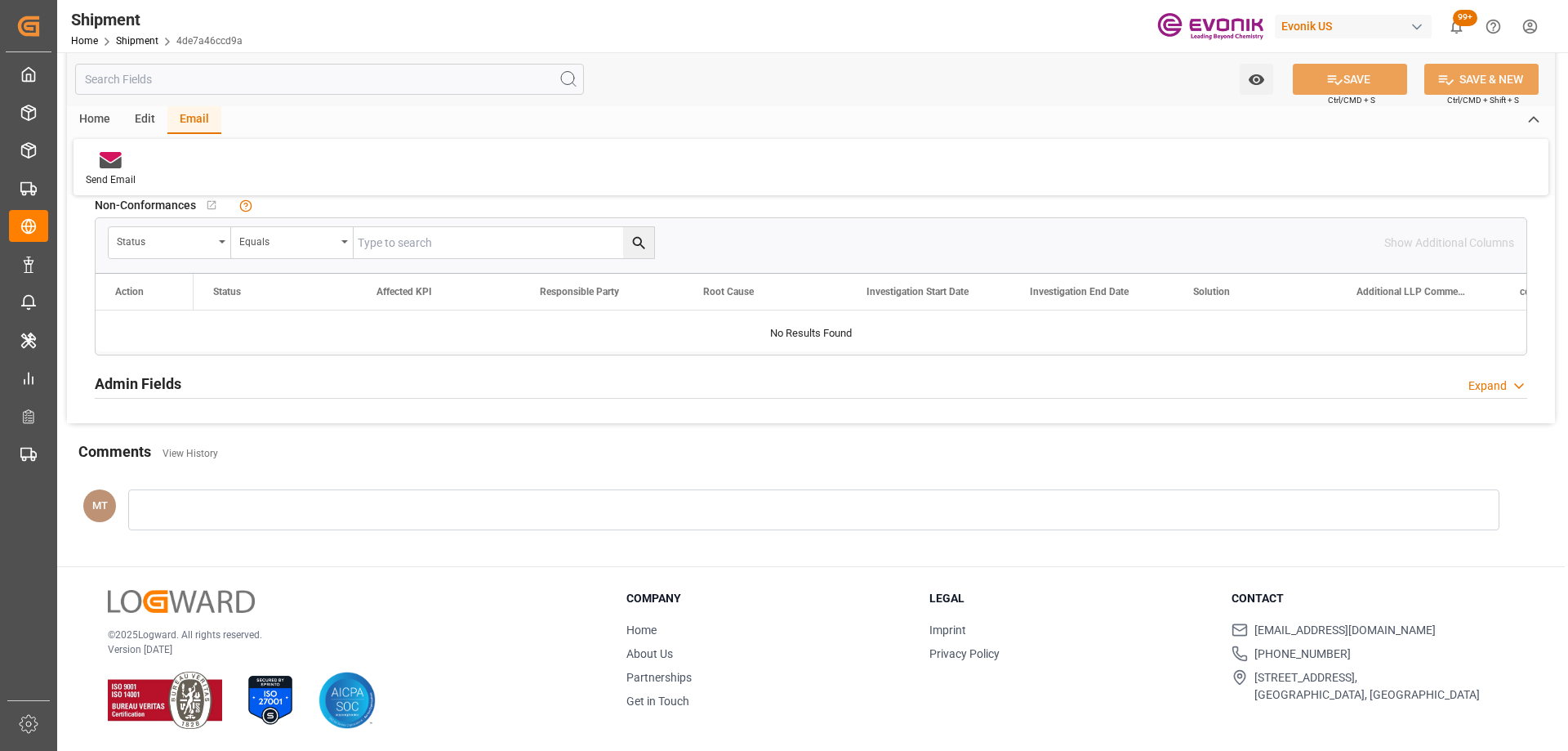
click at [333, 380] on div "Admin Fields Expand" at bounding box center [810, 382] width 1432 height 31
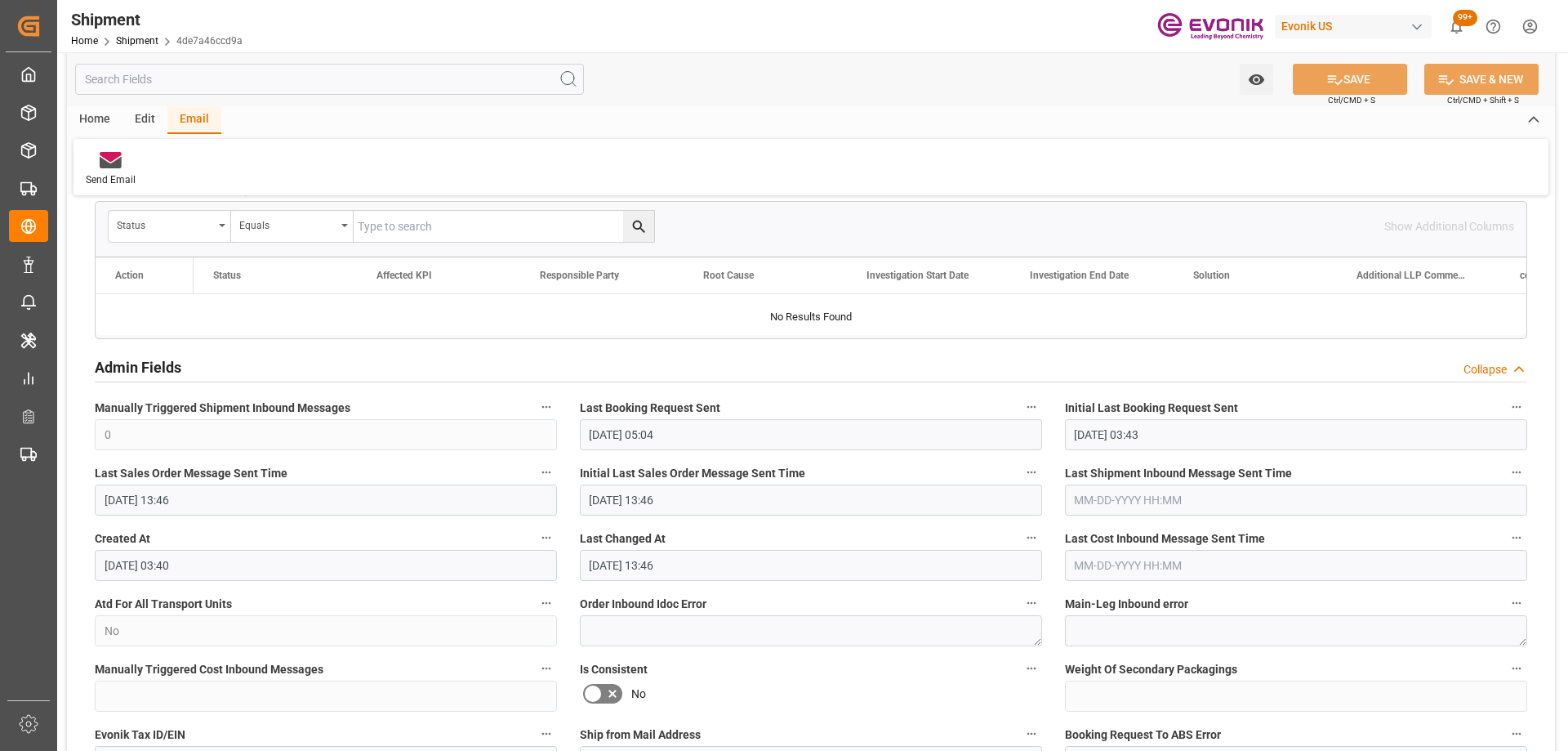
scroll to position [1166, 0]
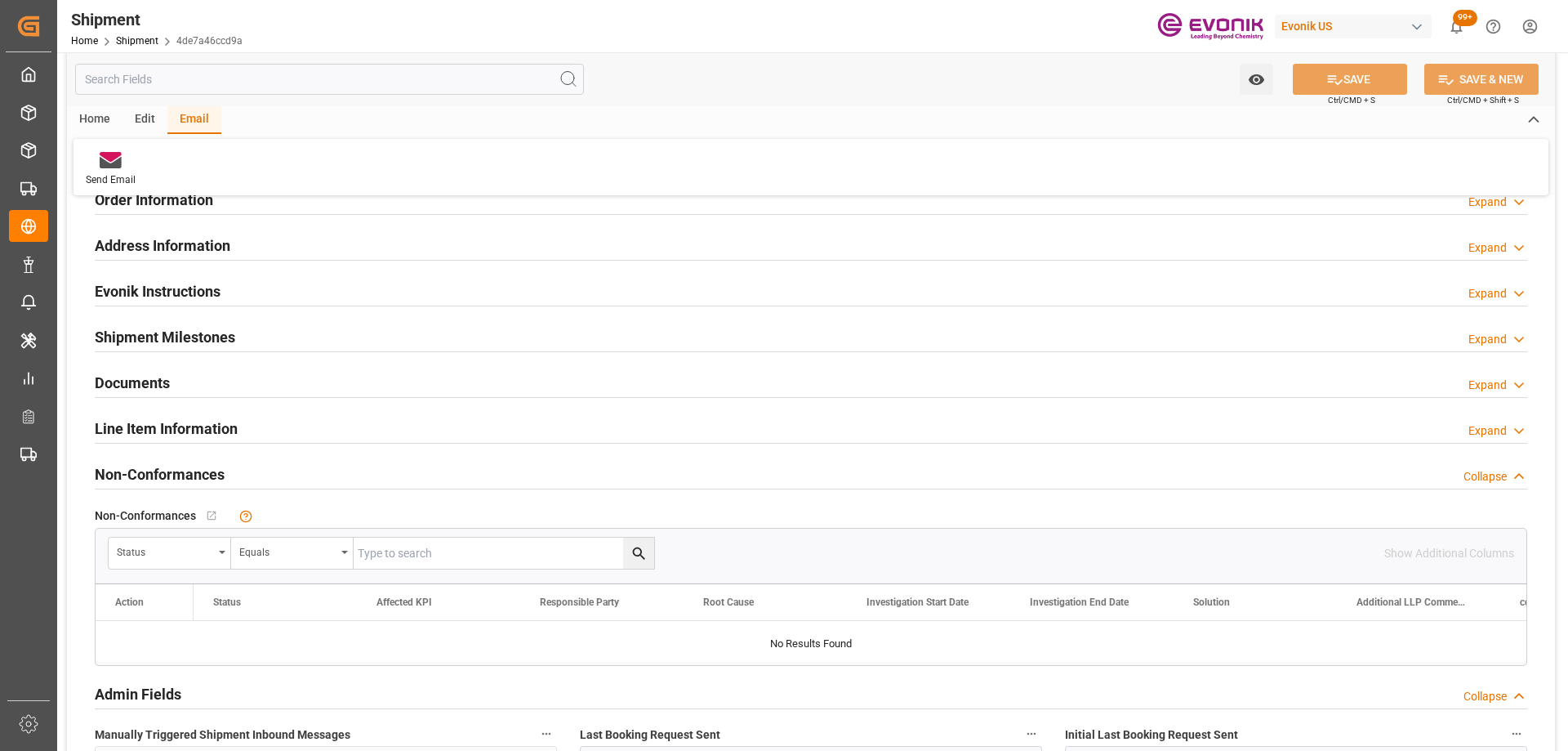
click at [282, 431] on div "Line Item Information Expand" at bounding box center [810, 427] width 1432 height 31
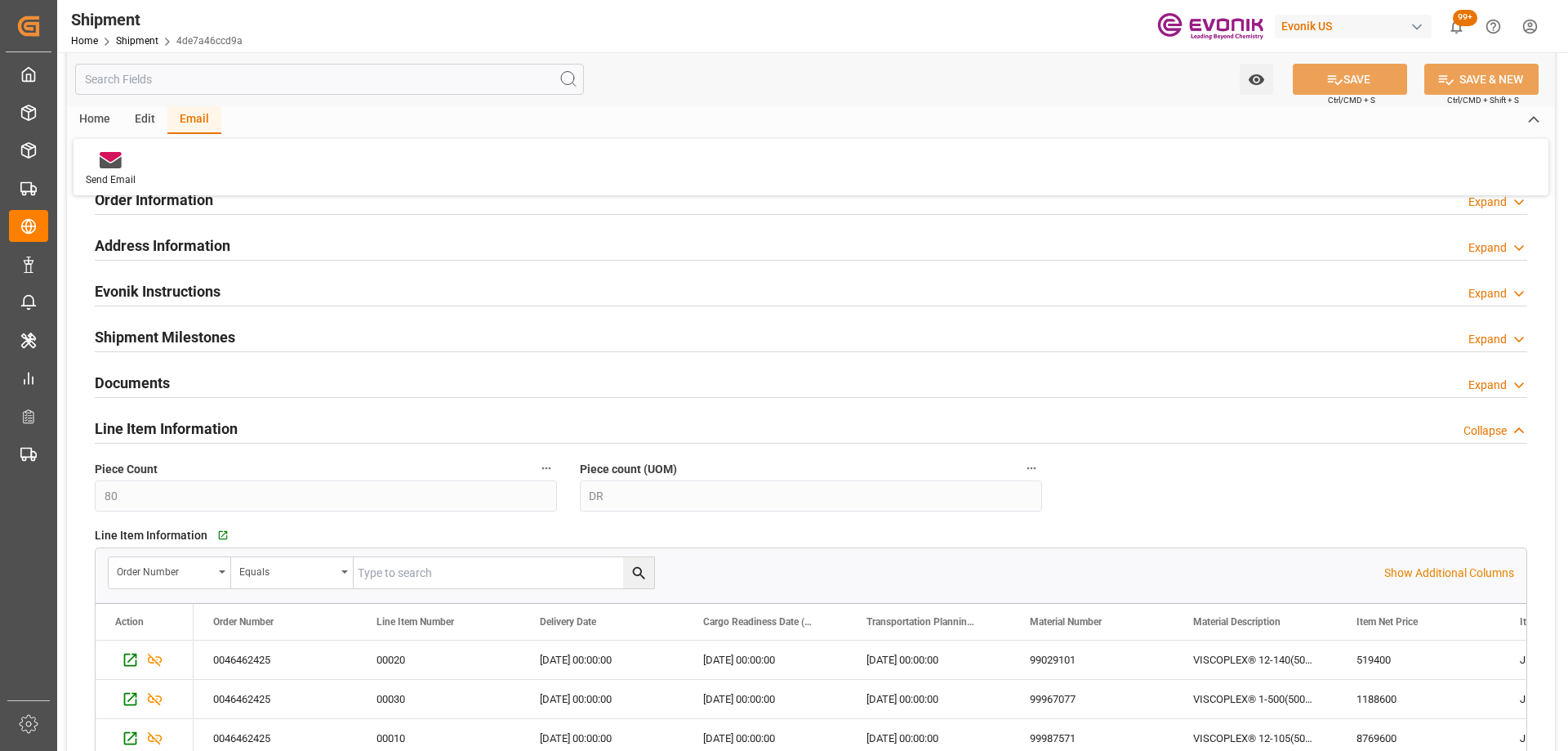
click at [282, 431] on div "Line Item Information Collapse" at bounding box center [810, 427] width 1432 height 31
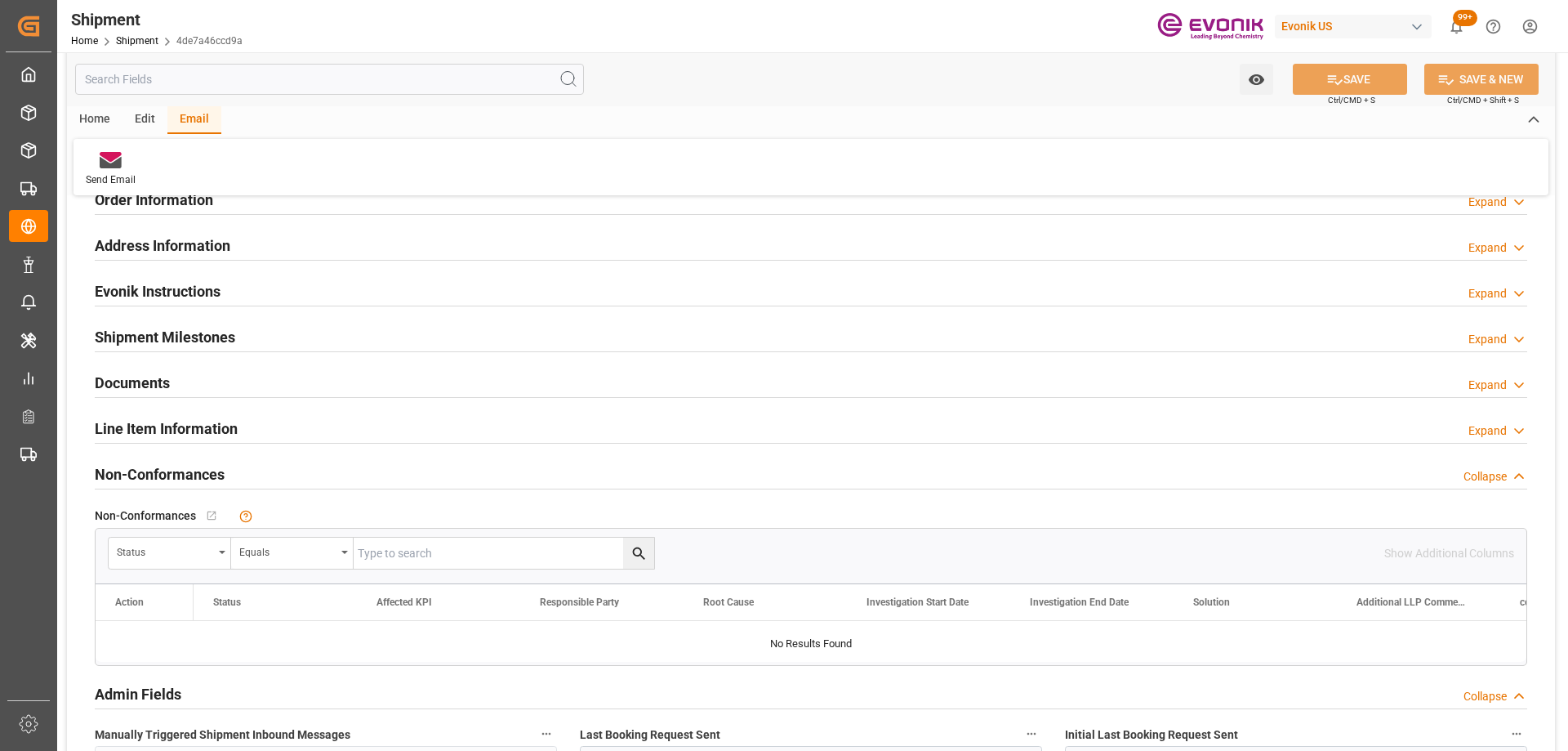
click at [256, 393] on div "Documents Expand" at bounding box center [810, 381] width 1432 height 31
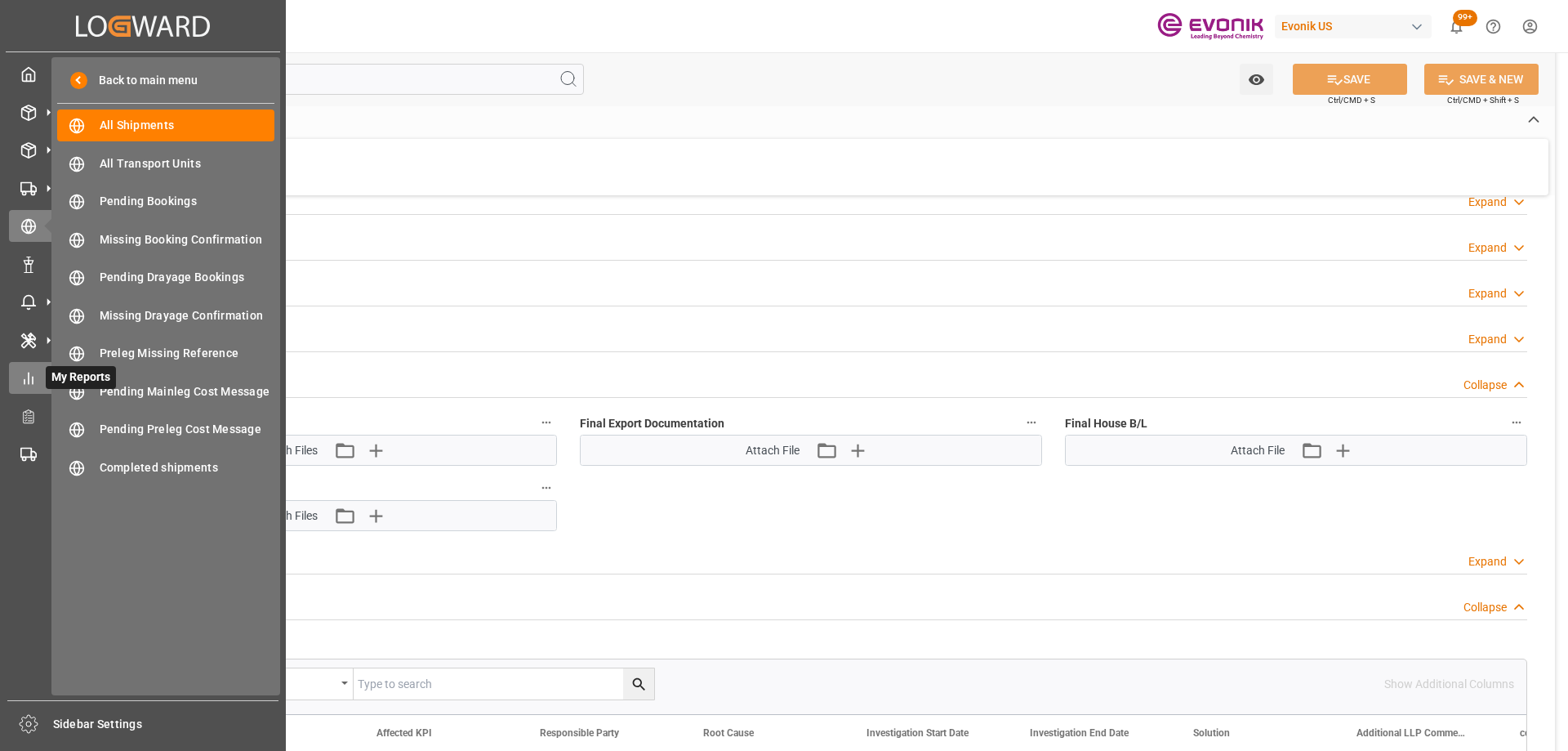
click at [49, 380] on span "My Reports" at bounding box center [81, 376] width 70 height 22
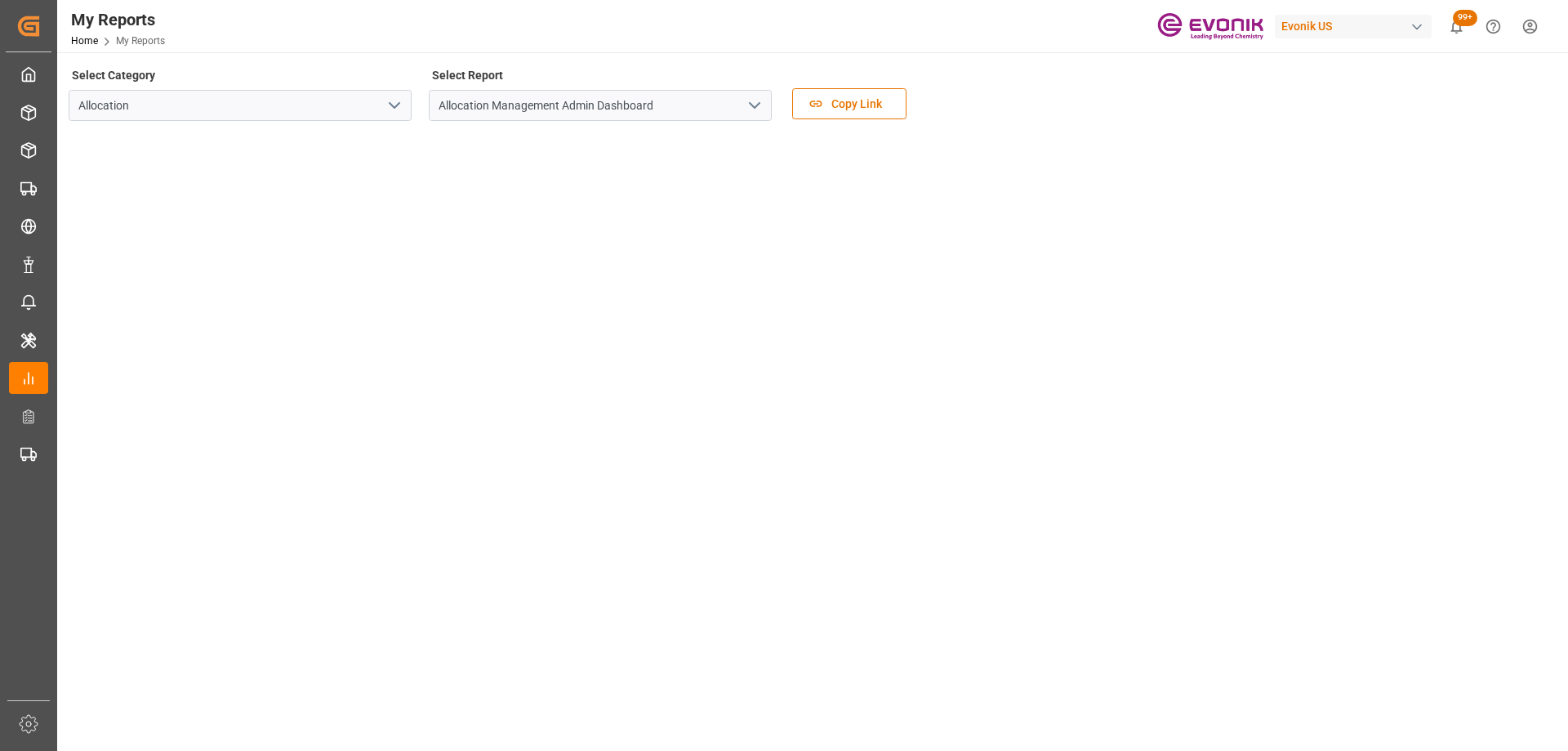
drag, startPoint x: 49, startPoint y: 380, endPoint x: 396, endPoint y: 103, distance: 444.0
click at [396, 103] on icon "open menu" at bounding box center [395, 105] width 20 height 20
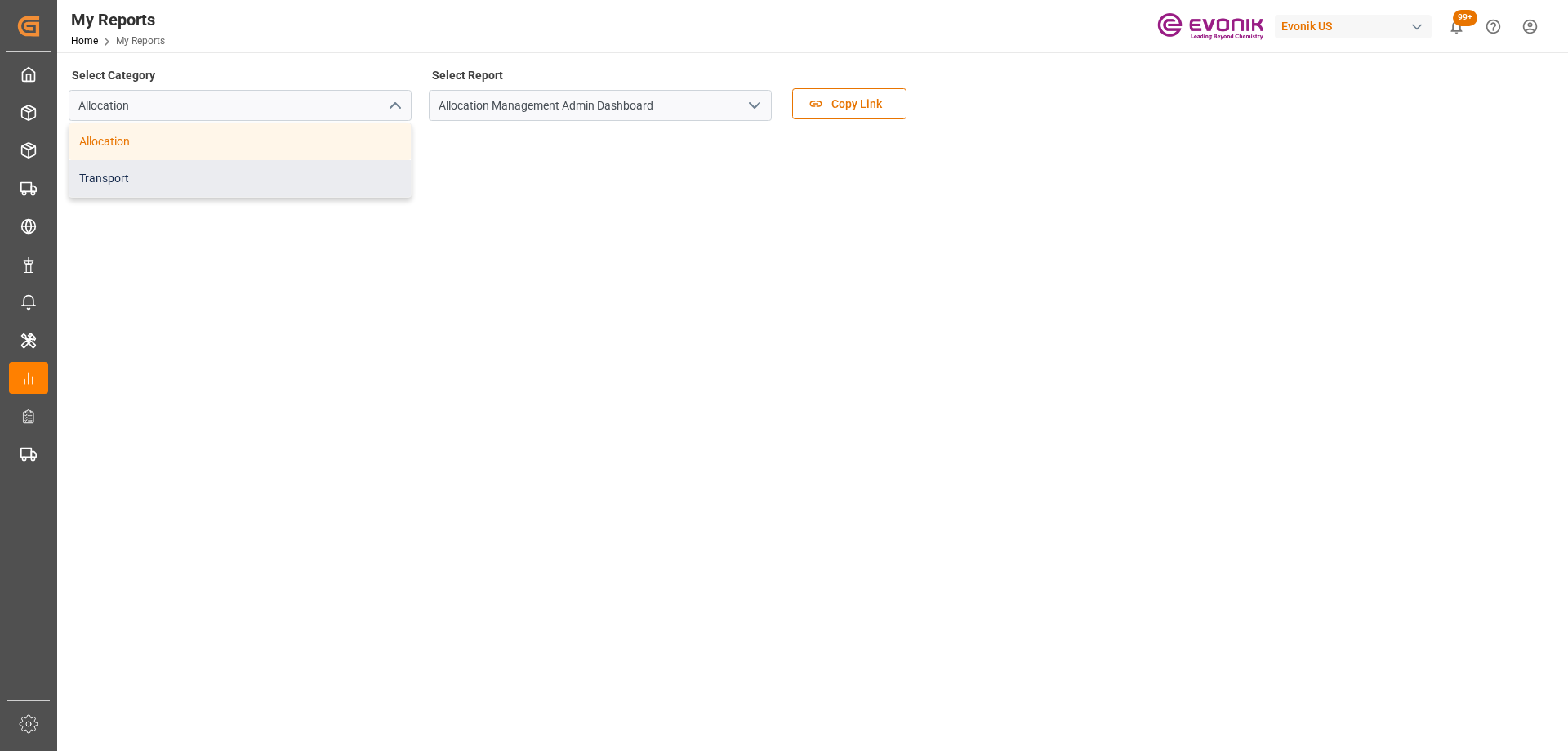
click at [261, 167] on div "Transport" at bounding box center [240, 178] width 341 height 37
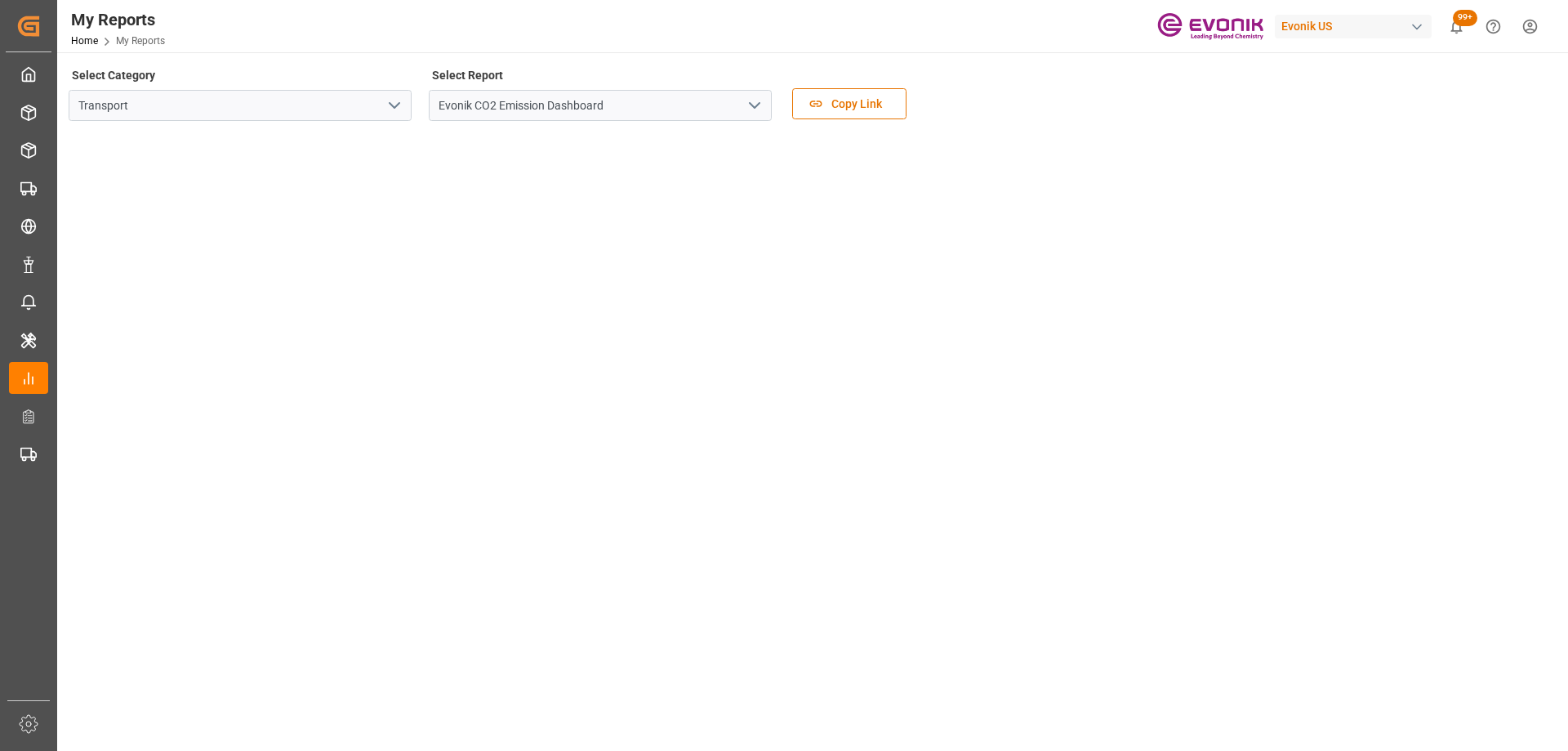
click at [757, 99] on icon "open menu" at bounding box center [755, 105] width 20 height 20
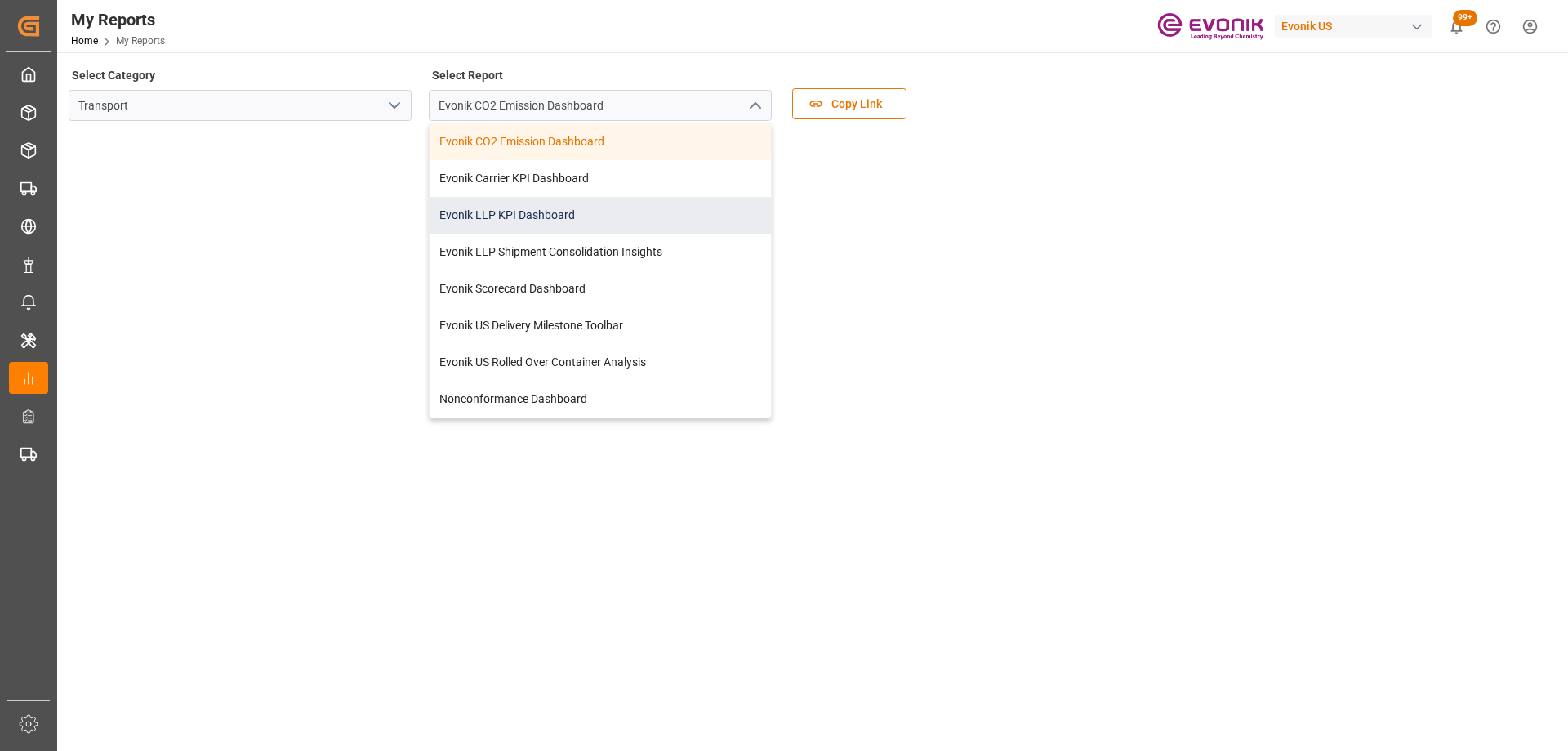
click at [577, 218] on div "Evonik LLP KPI Dashboard" at bounding box center [601, 216] width 341 height 37
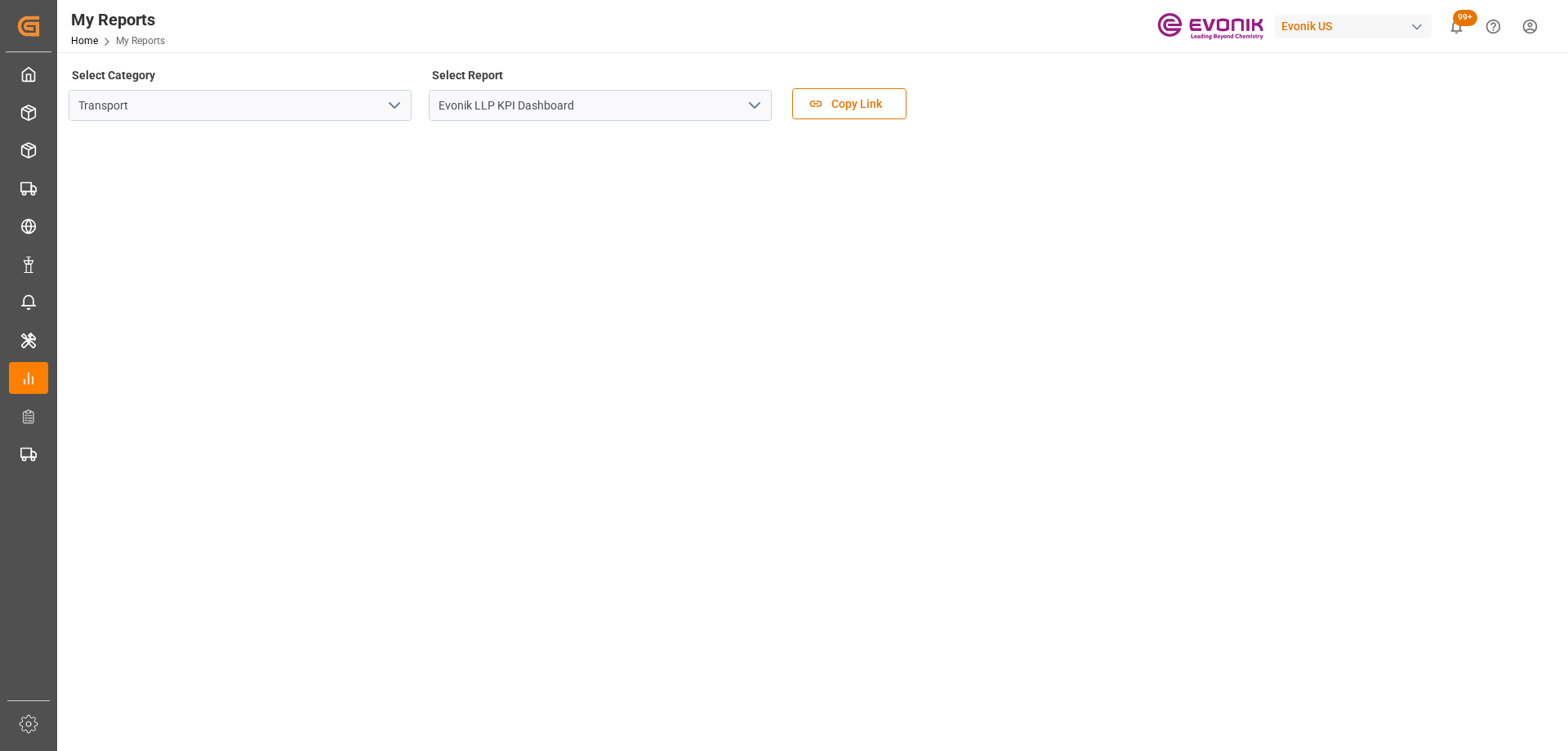
scroll to position [82, 0]
